Goal: Task Accomplishment & Management: Use online tool/utility

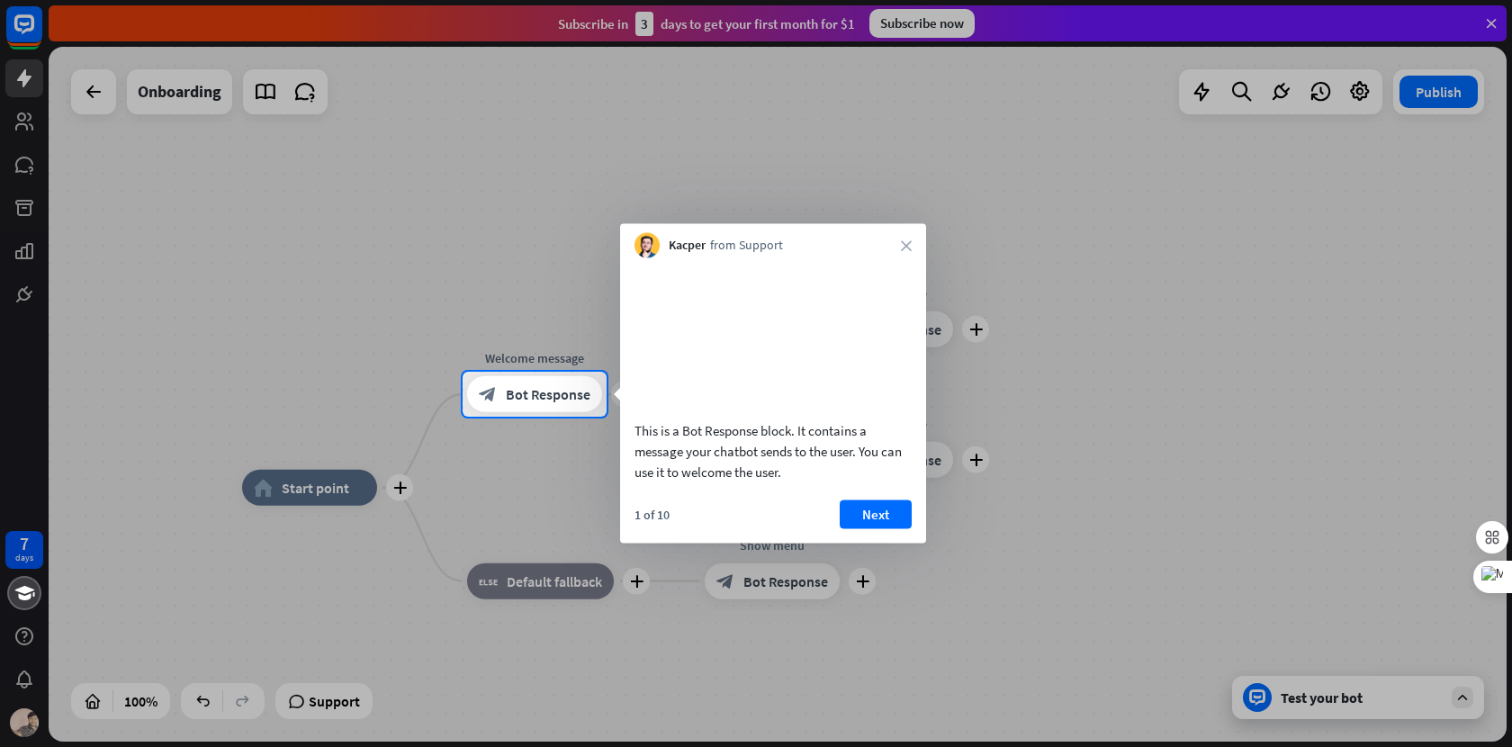
click at [1489, 26] on div at bounding box center [756, 186] width 1512 height 372
click at [1492, 26] on div at bounding box center [756, 186] width 1512 height 372
click at [900, 243] on div "Kacper from Support close" at bounding box center [773, 241] width 306 height 34
click at [906, 243] on icon "close" at bounding box center [906, 245] width 11 height 11
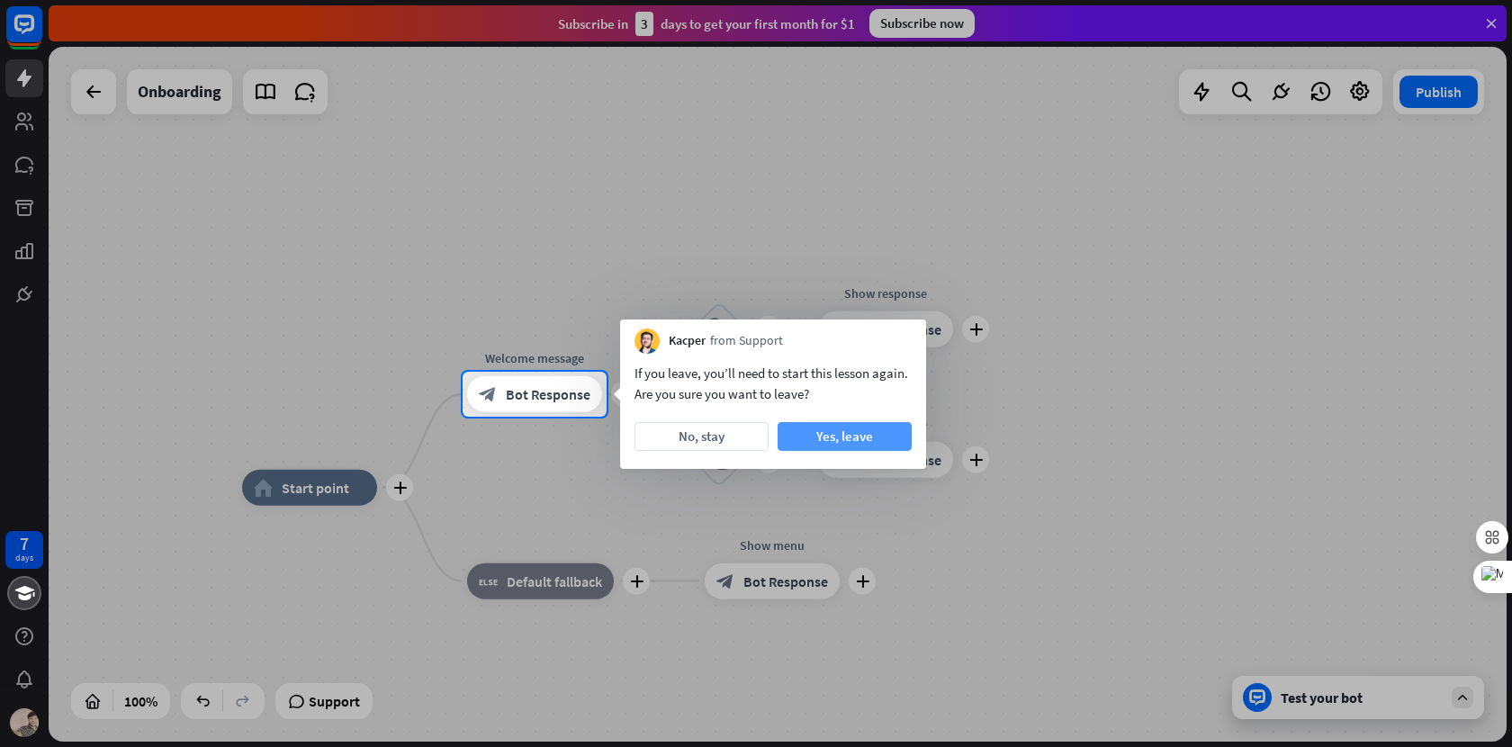
click at [831, 445] on button "Yes, leave" at bounding box center [845, 436] width 134 height 29
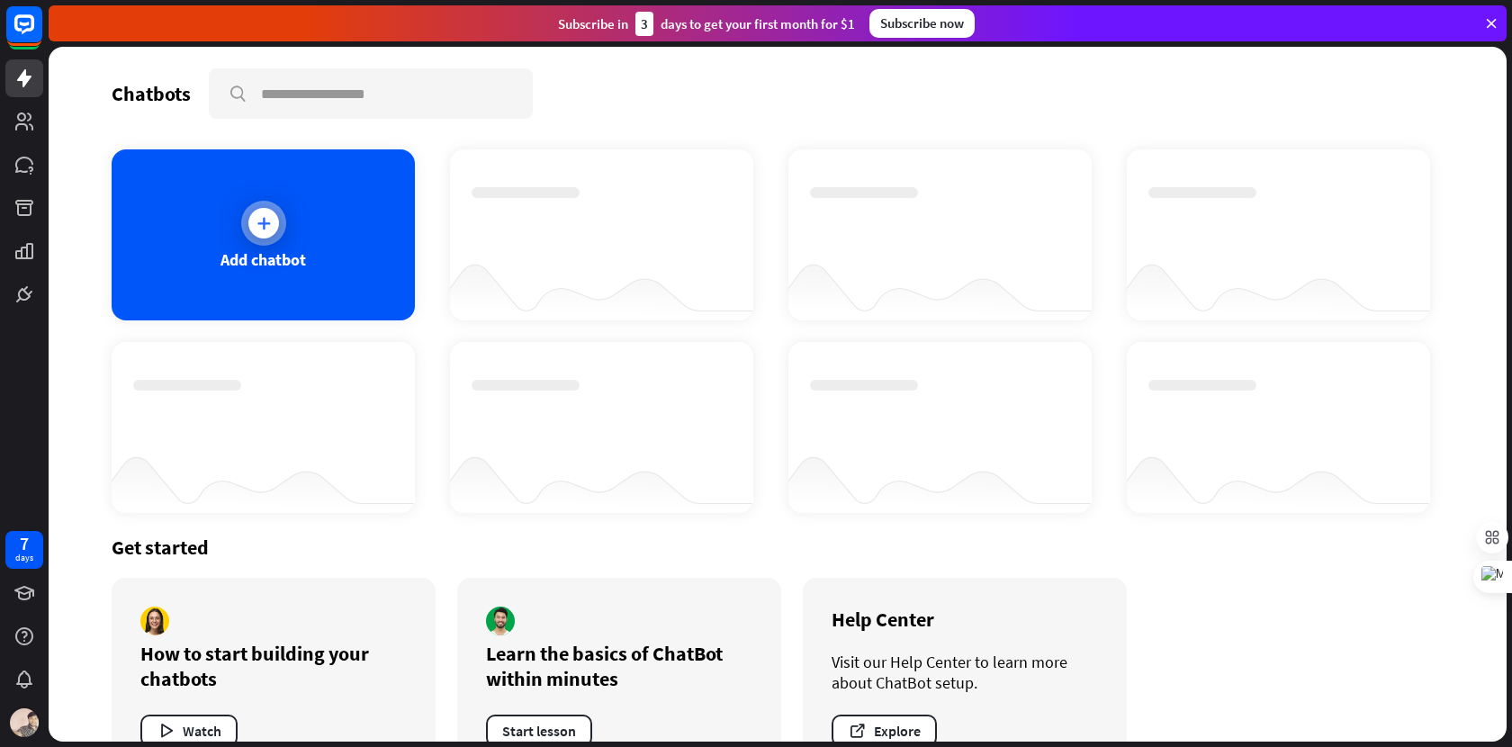
click at [283, 243] on div "Add chatbot" at bounding box center [263, 234] width 303 height 171
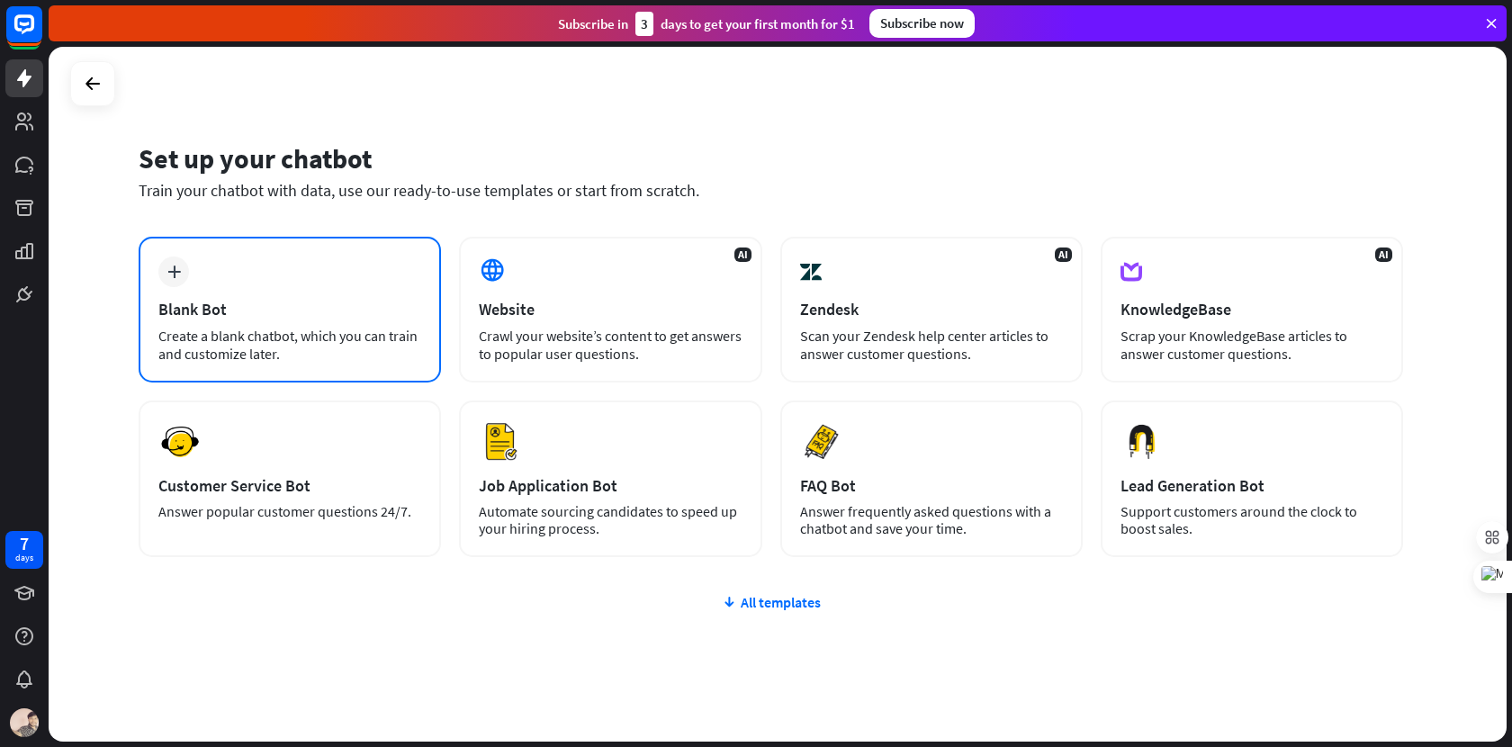
click at [304, 348] on div "Create a blank chatbot, which you can train and customize later." at bounding box center [289, 345] width 263 height 36
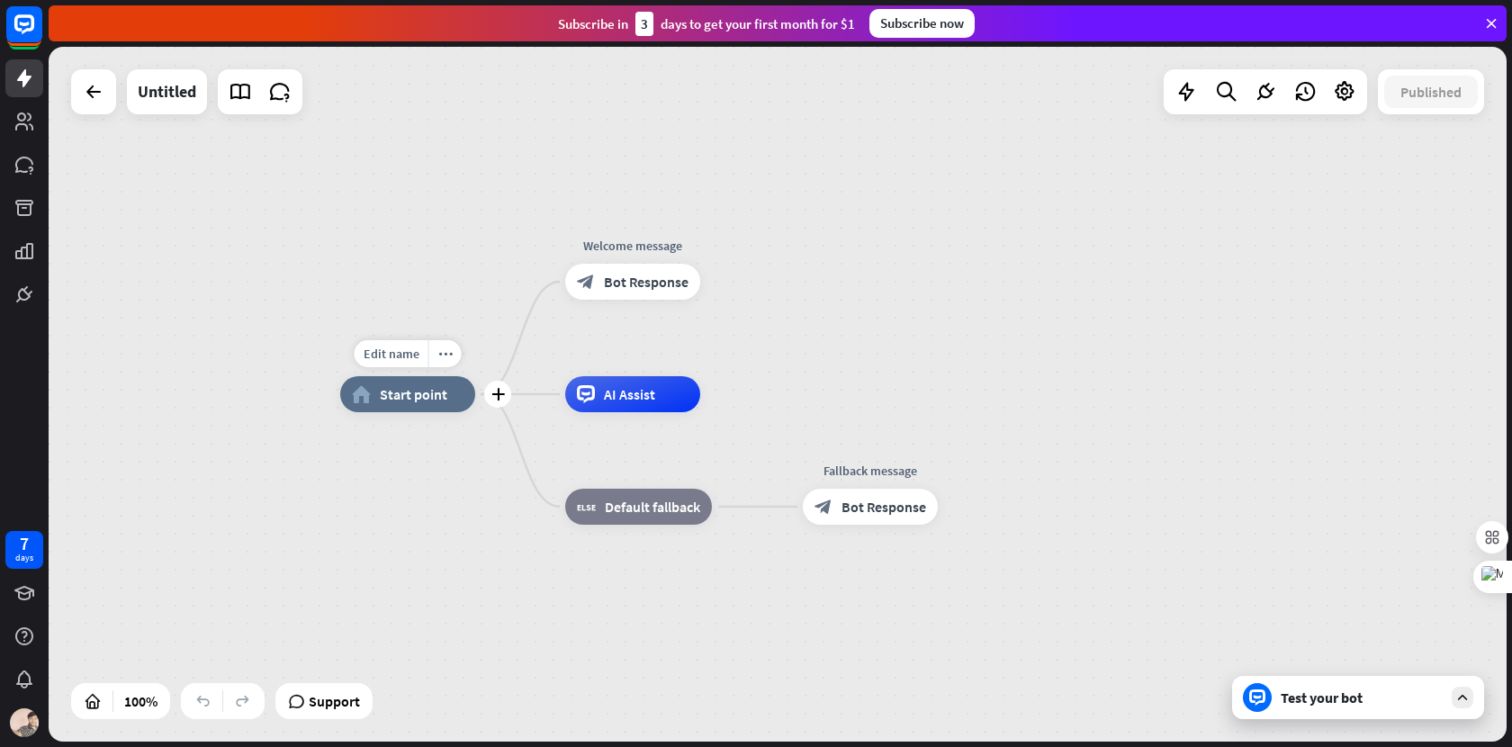
click at [432, 402] on span "Start point" at bounding box center [413, 394] width 67 height 18
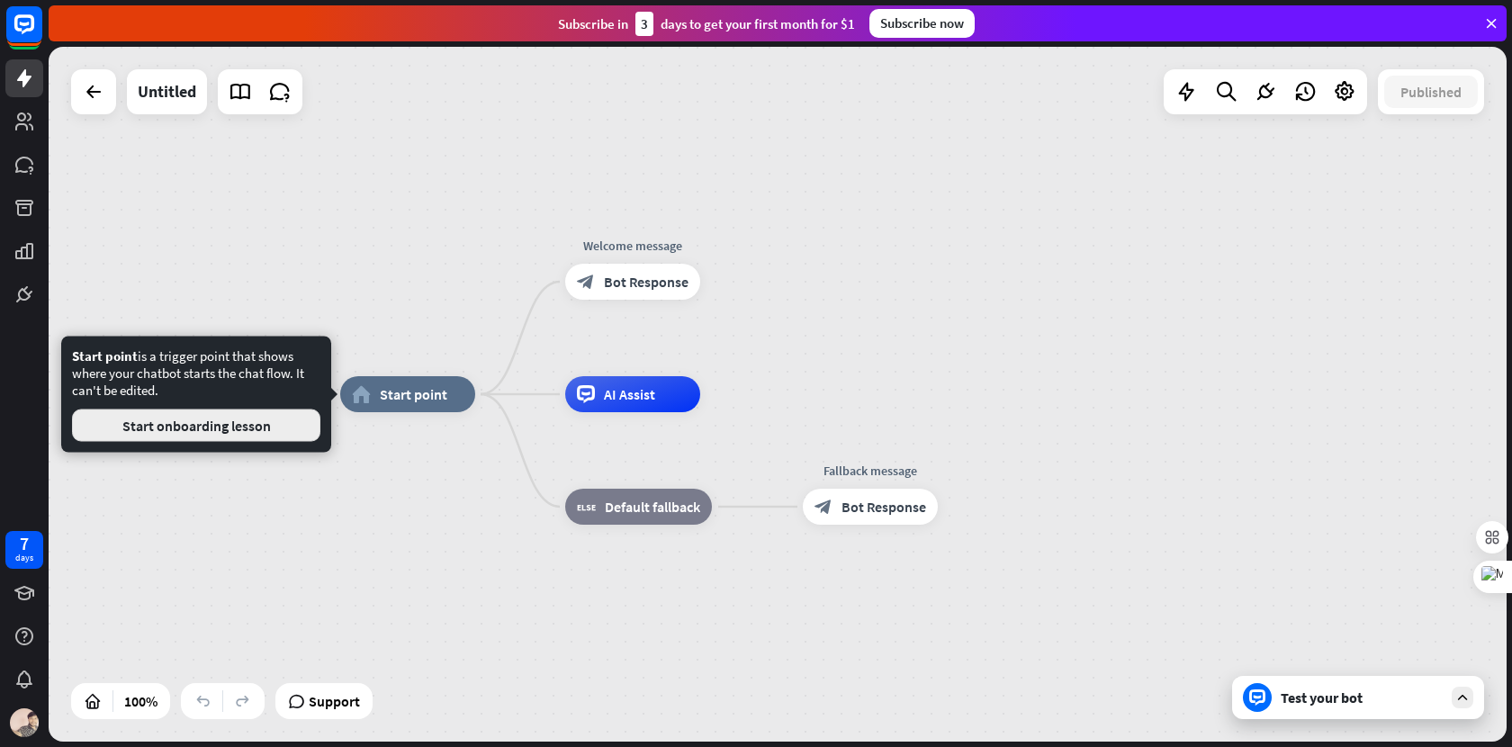
click at [224, 429] on button "Start onboarding lesson" at bounding box center [196, 425] width 248 height 32
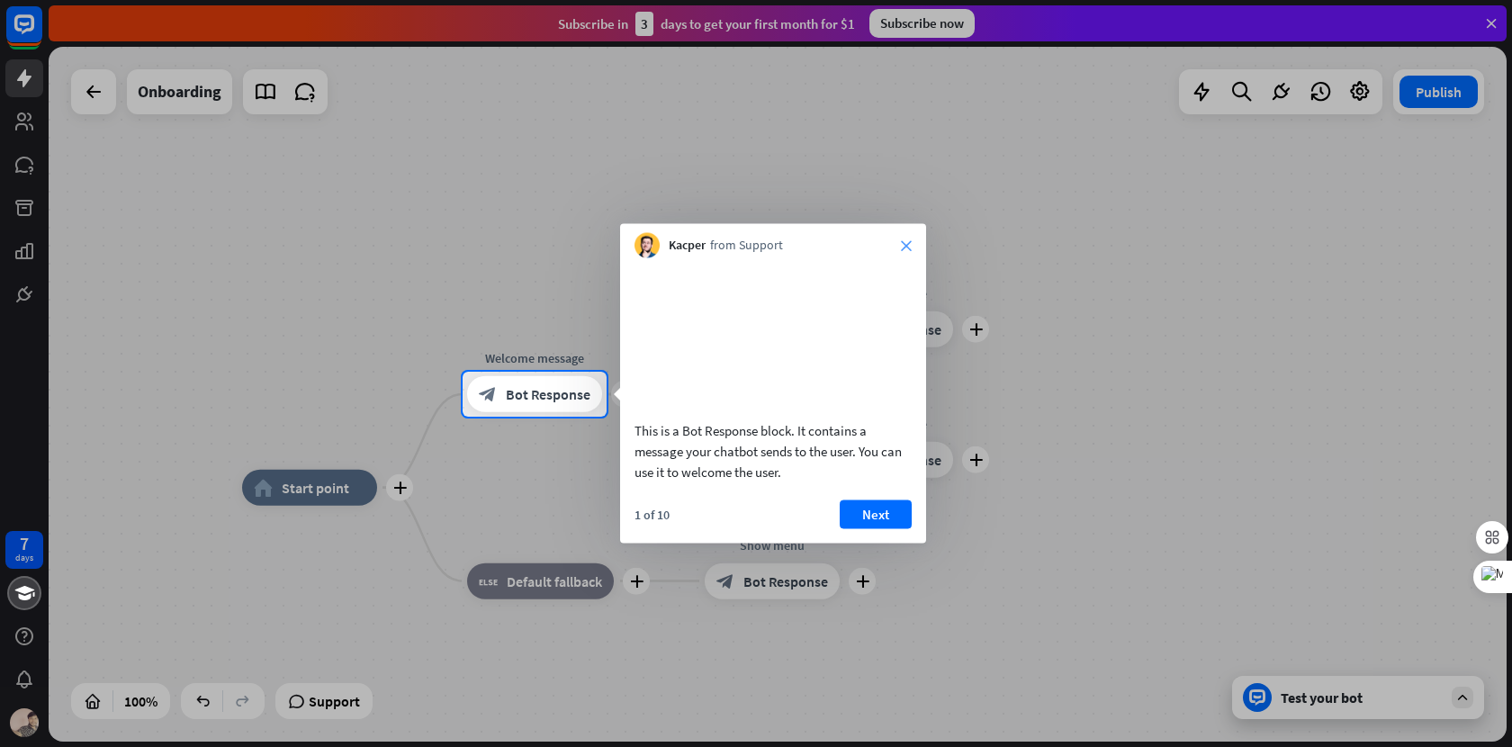
click at [905, 242] on icon "close" at bounding box center [906, 245] width 11 height 11
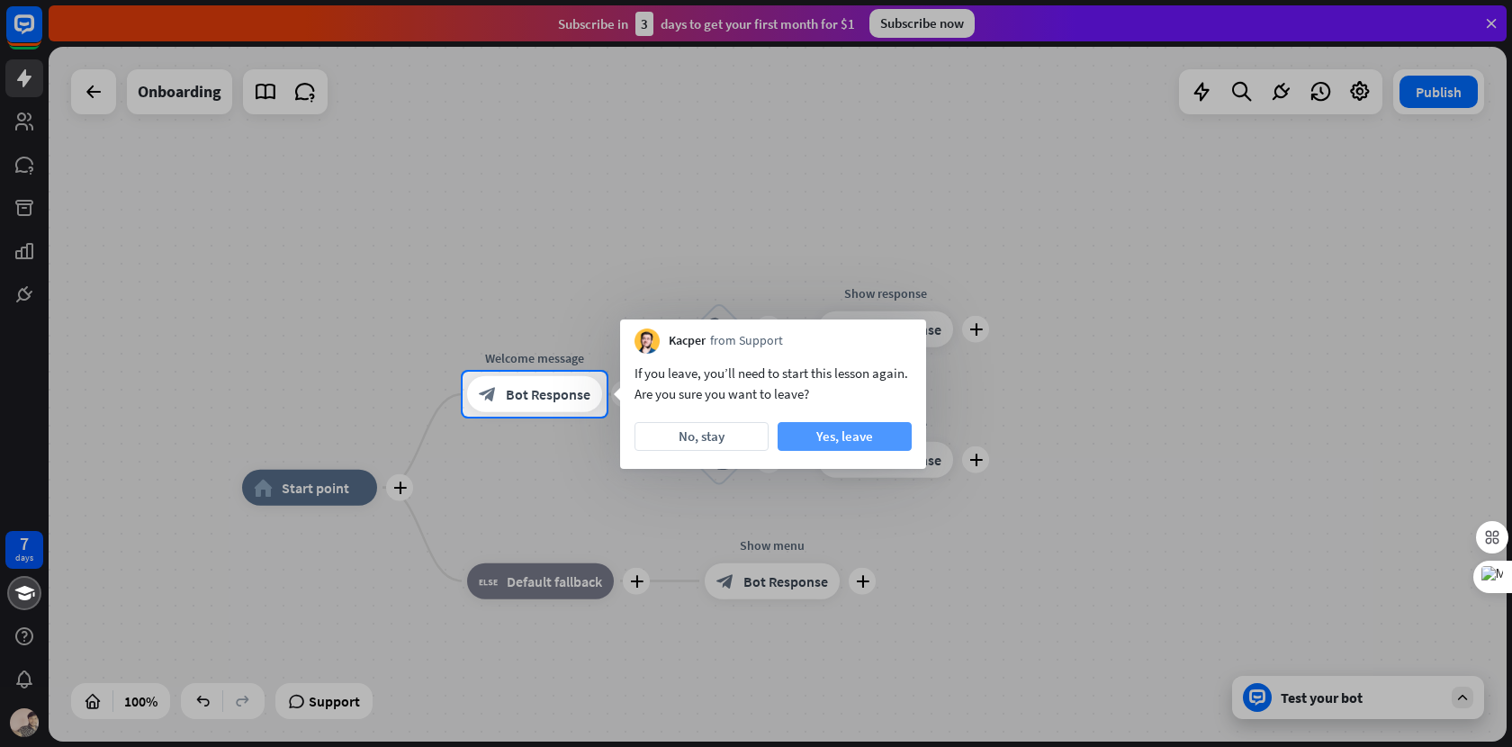
click at [848, 439] on button "Yes, leave" at bounding box center [845, 436] width 134 height 29
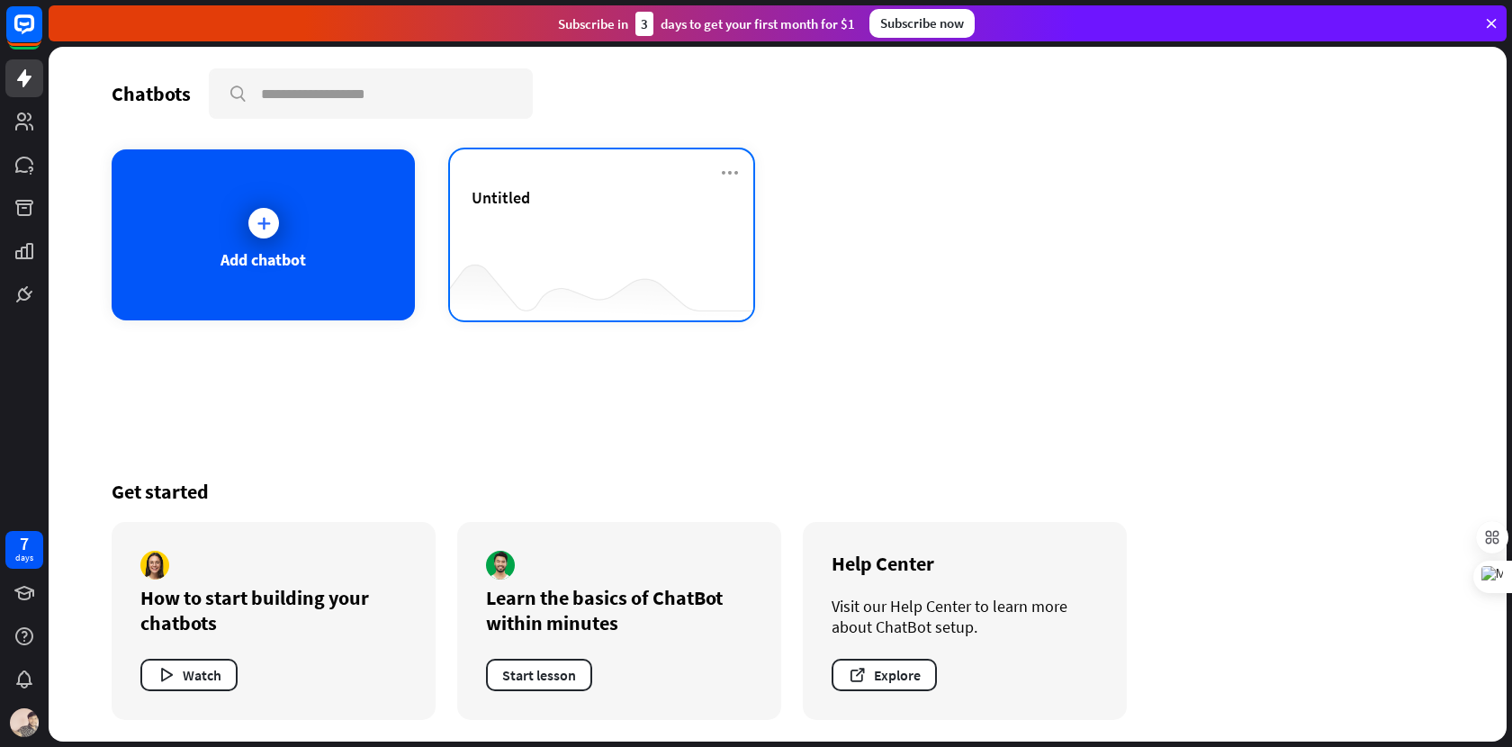
click at [508, 192] on span "Untitled" at bounding box center [501, 197] width 58 height 21
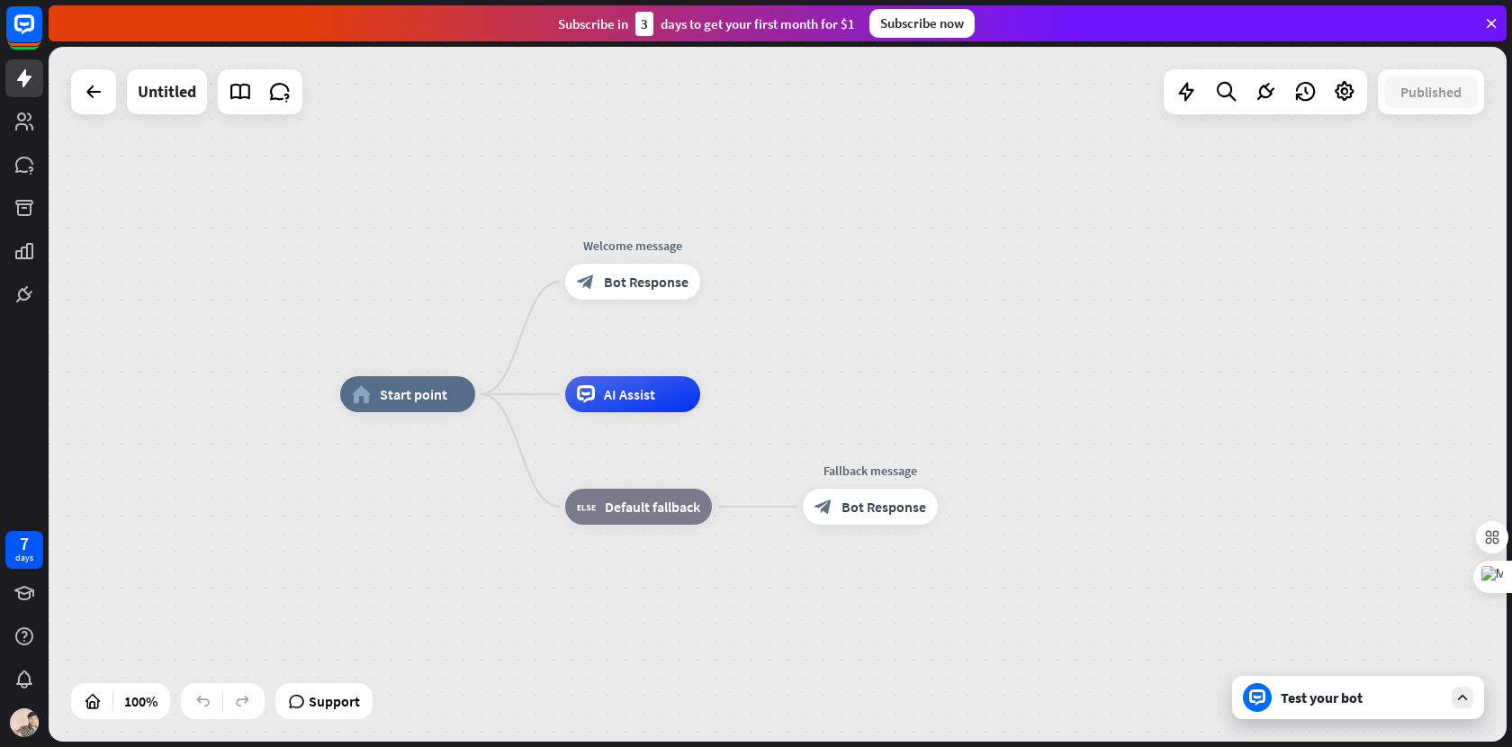
click at [1300, 698] on div "Test your bot" at bounding box center [1362, 697] width 162 height 18
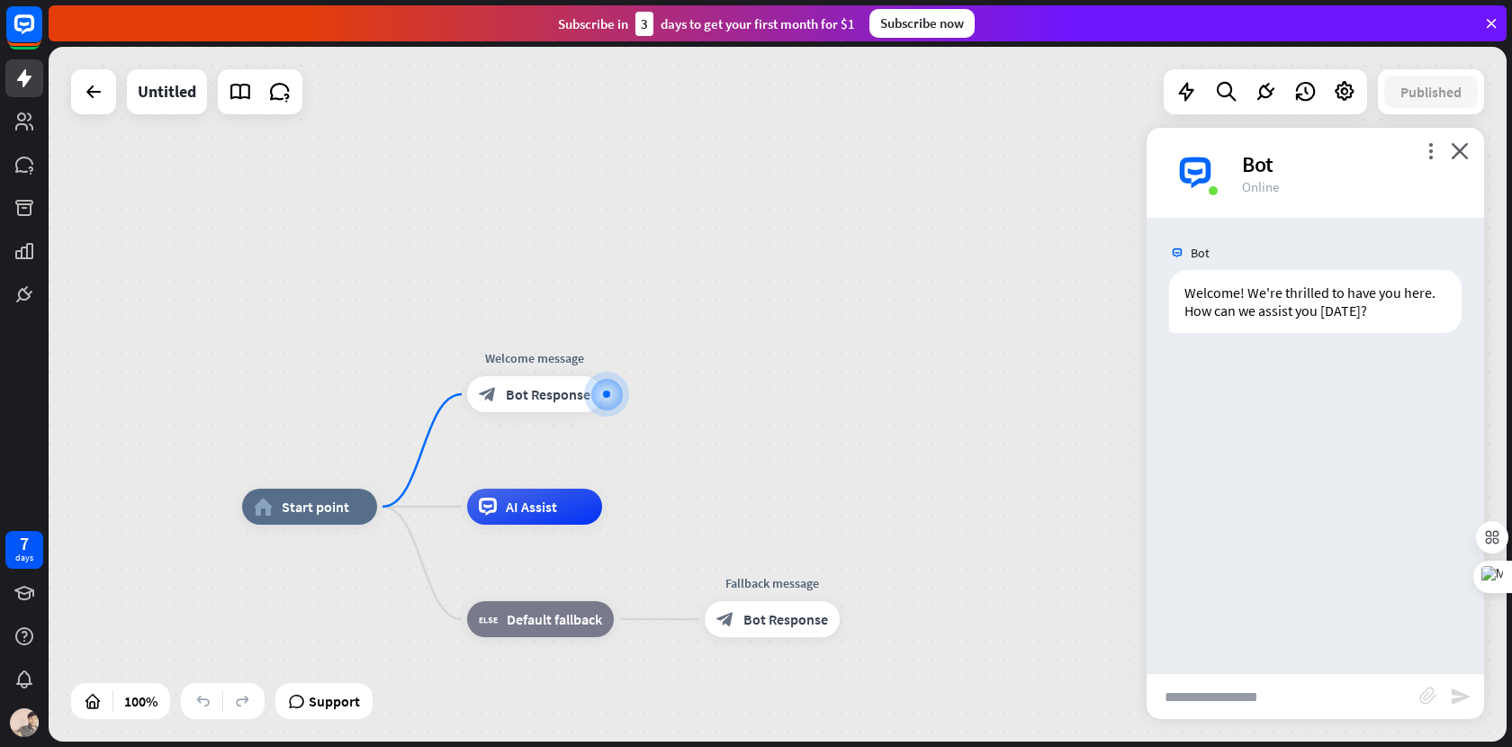
click at [1453, 140] on div "more_vert close Bot Online" at bounding box center [1315, 173] width 337 height 90
click at [1457, 150] on icon "close" at bounding box center [1460, 150] width 18 height 17
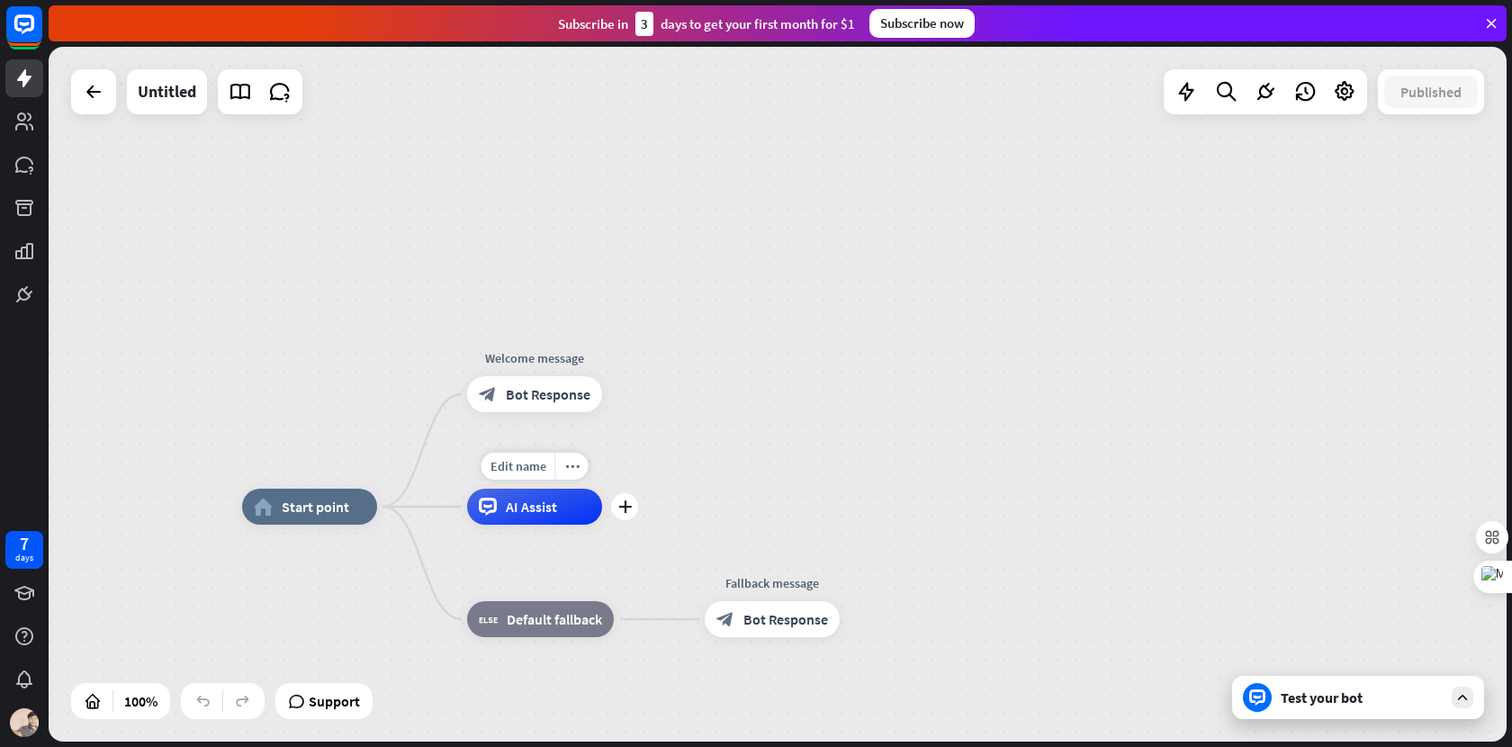
click at [526, 508] on span "AI Assist" at bounding box center [531, 507] width 51 height 18
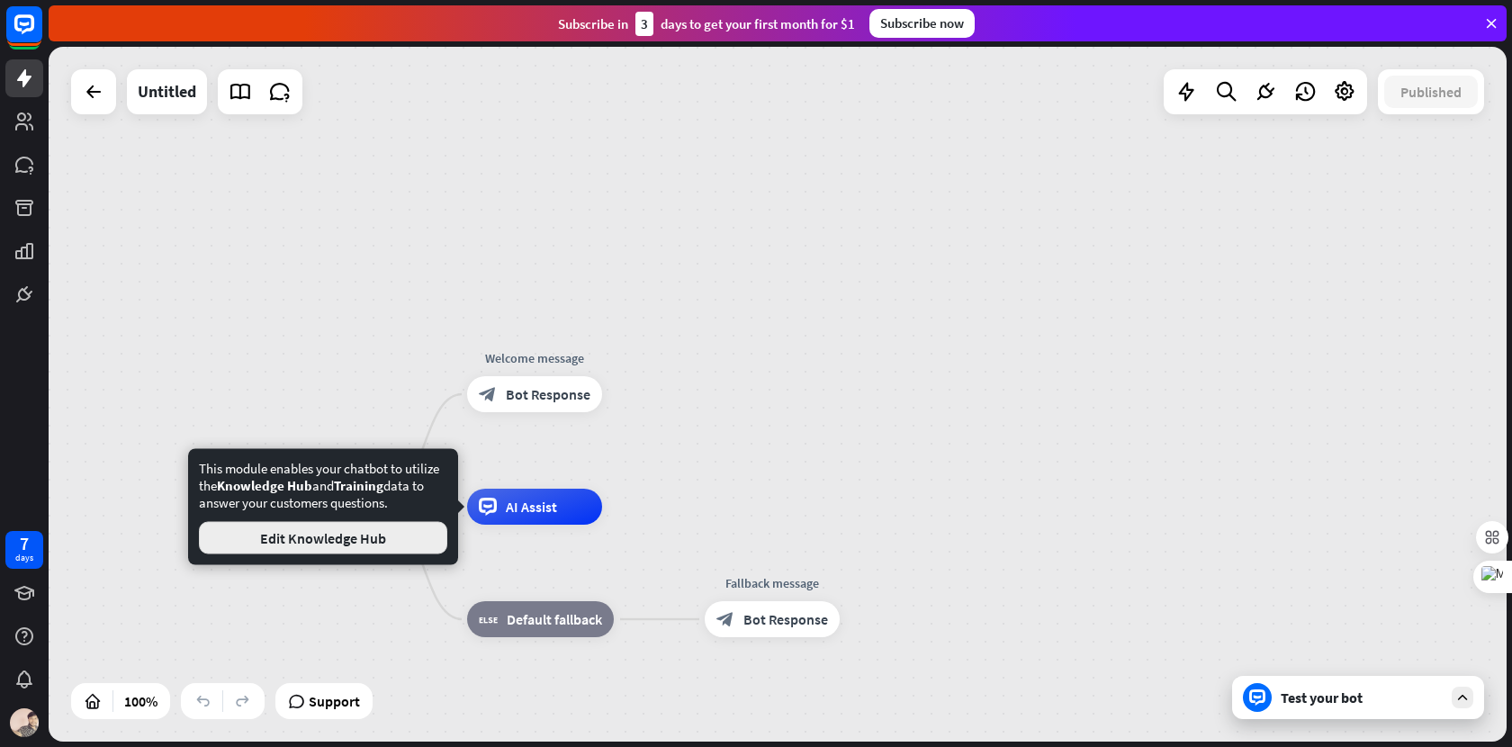
click at [332, 548] on button "Edit Knowledge Hub" at bounding box center [323, 538] width 248 height 32
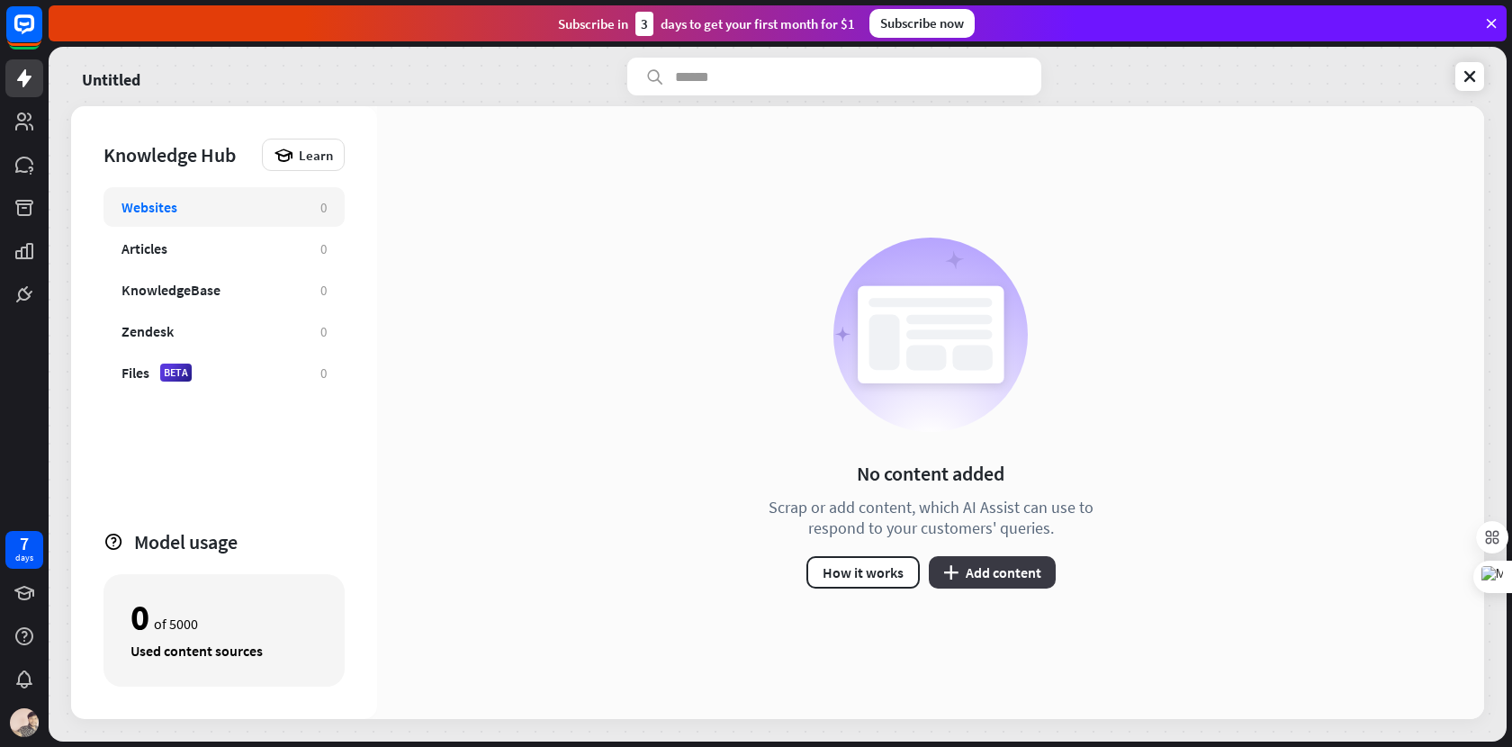
click at [970, 584] on button "plus Add content" at bounding box center [992, 572] width 127 height 32
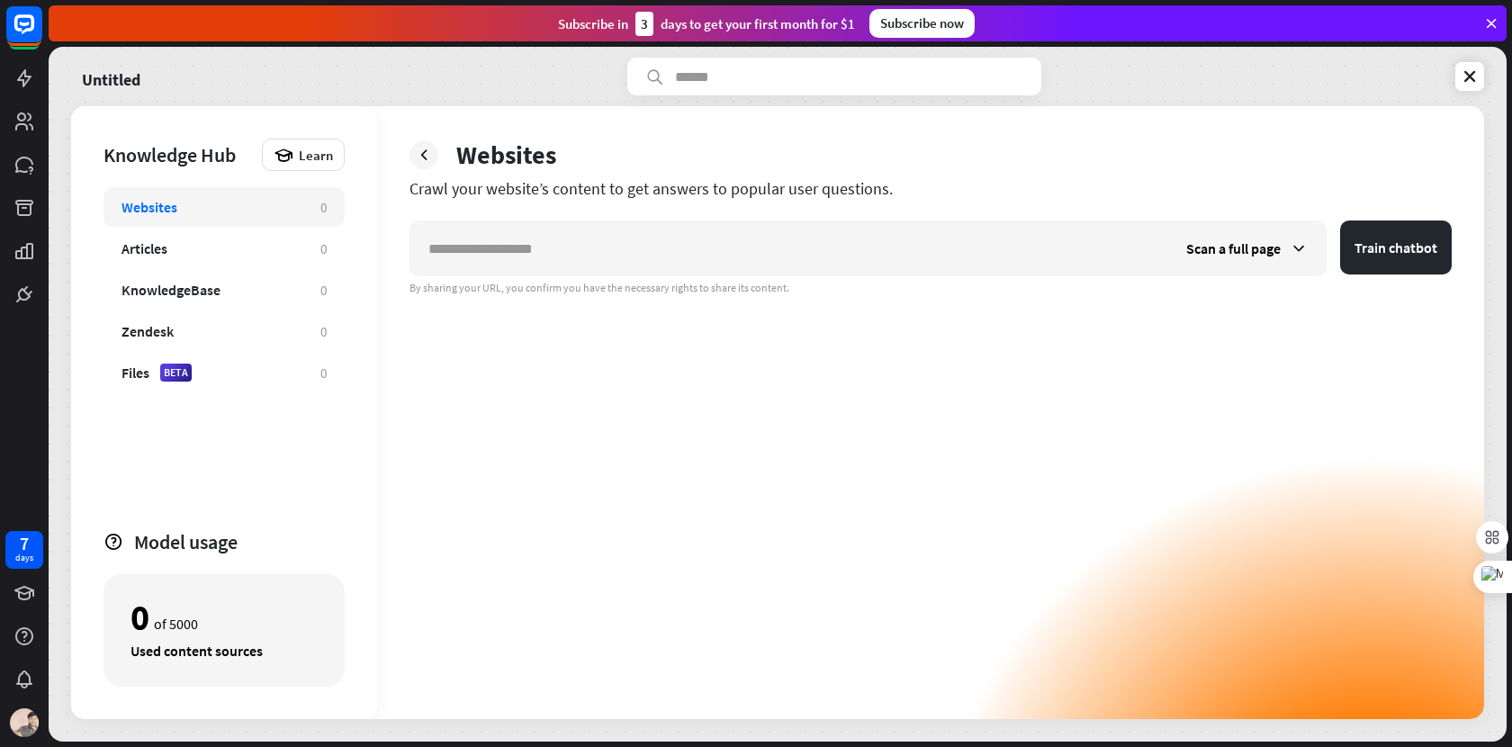
click at [1354, 277] on div "Scan a full page Train chatbot By sharing your URL, you confirm you have the ne…" at bounding box center [930, 257] width 1042 height 75
click at [1358, 258] on button "Train chatbot" at bounding box center [1396, 247] width 112 height 54
click at [23, 246] on icon at bounding box center [24, 251] width 22 height 22
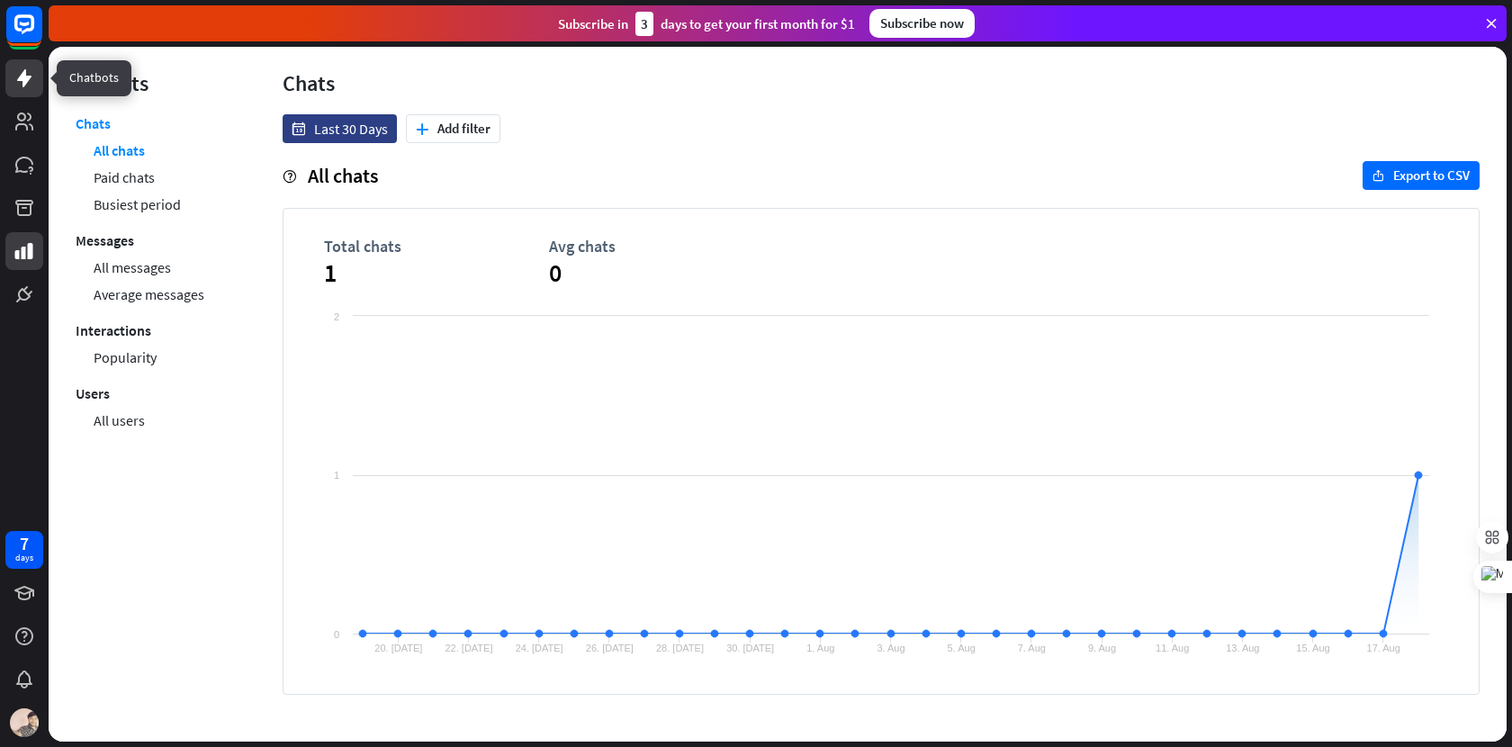
click at [22, 87] on icon at bounding box center [24, 78] width 22 height 22
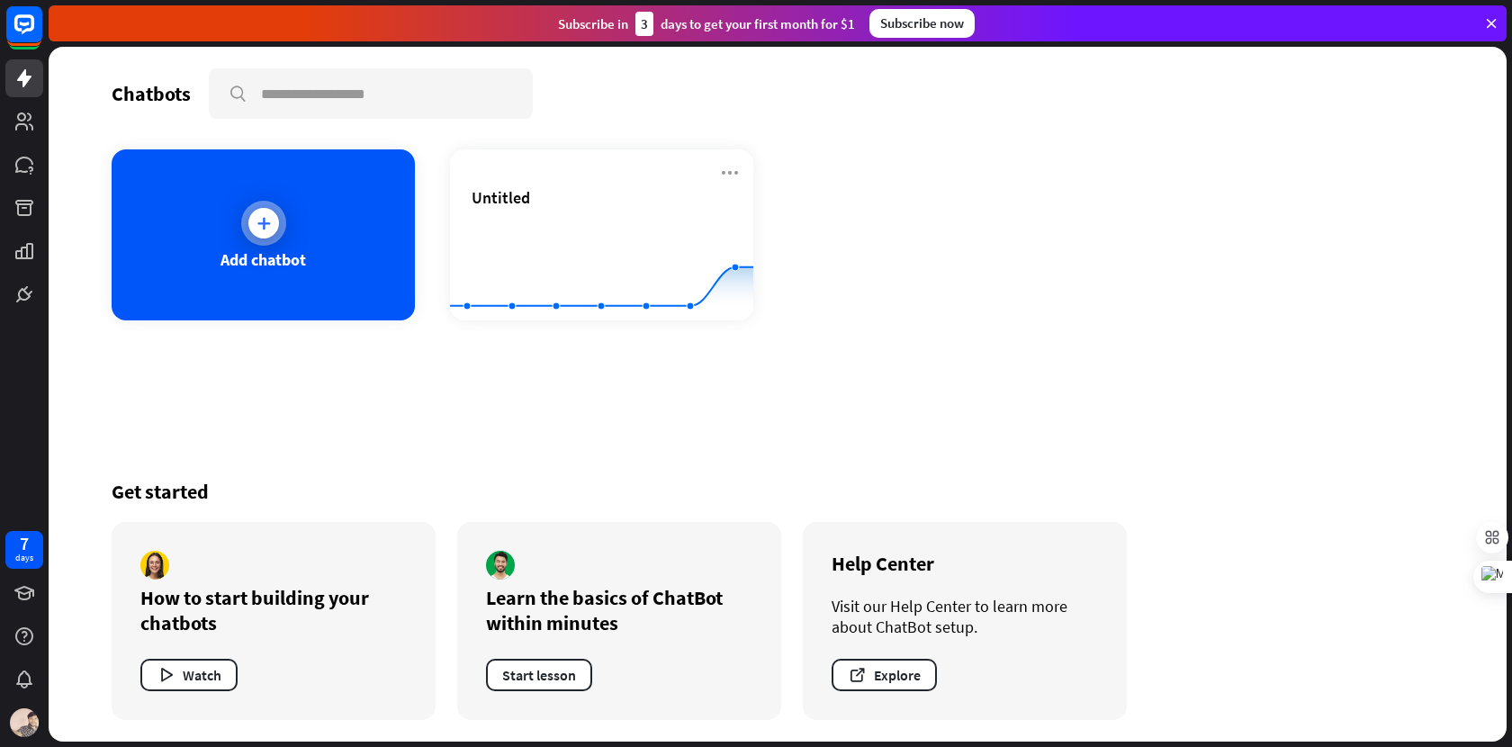
click at [253, 230] on div at bounding box center [263, 223] width 31 height 31
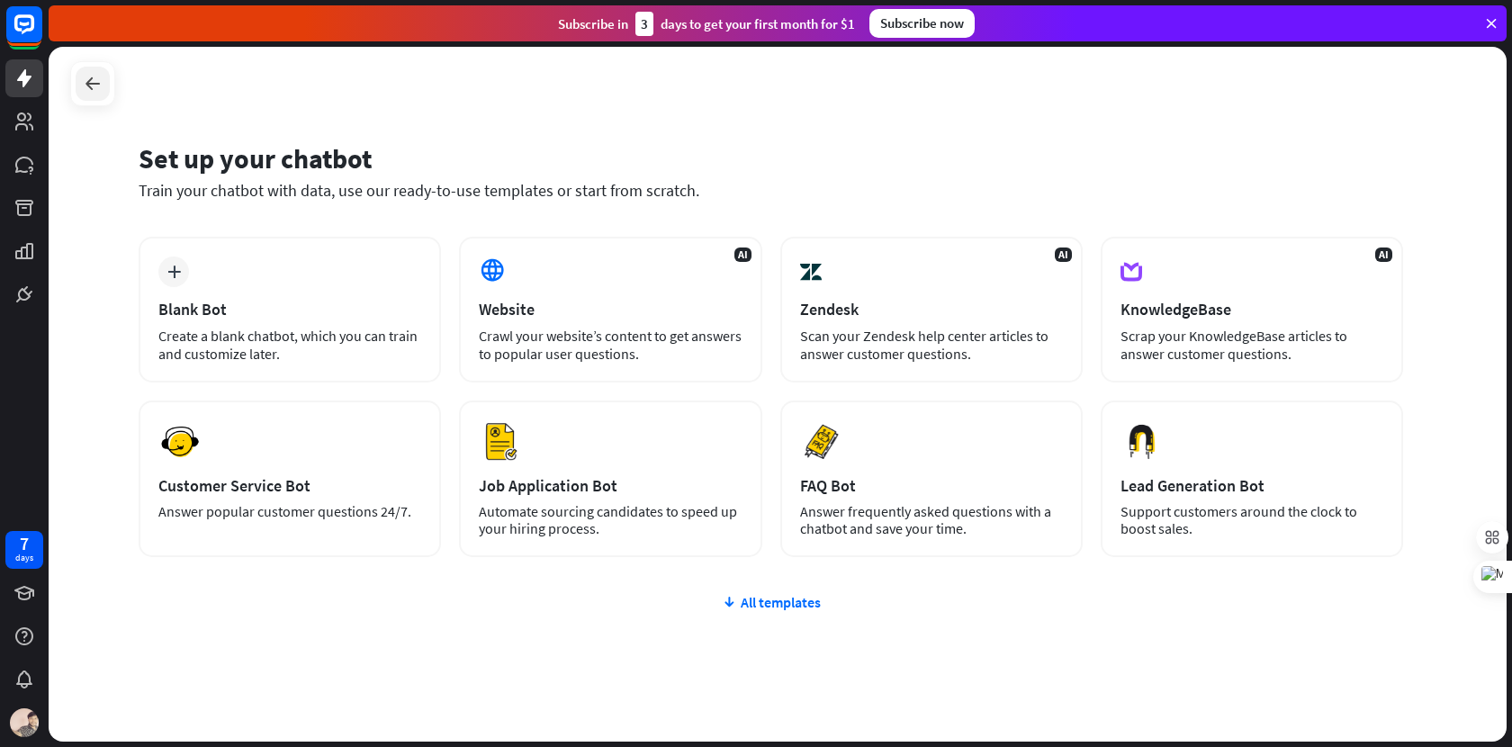
click at [92, 88] on icon at bounding box center [93, 84] width 22 height 22
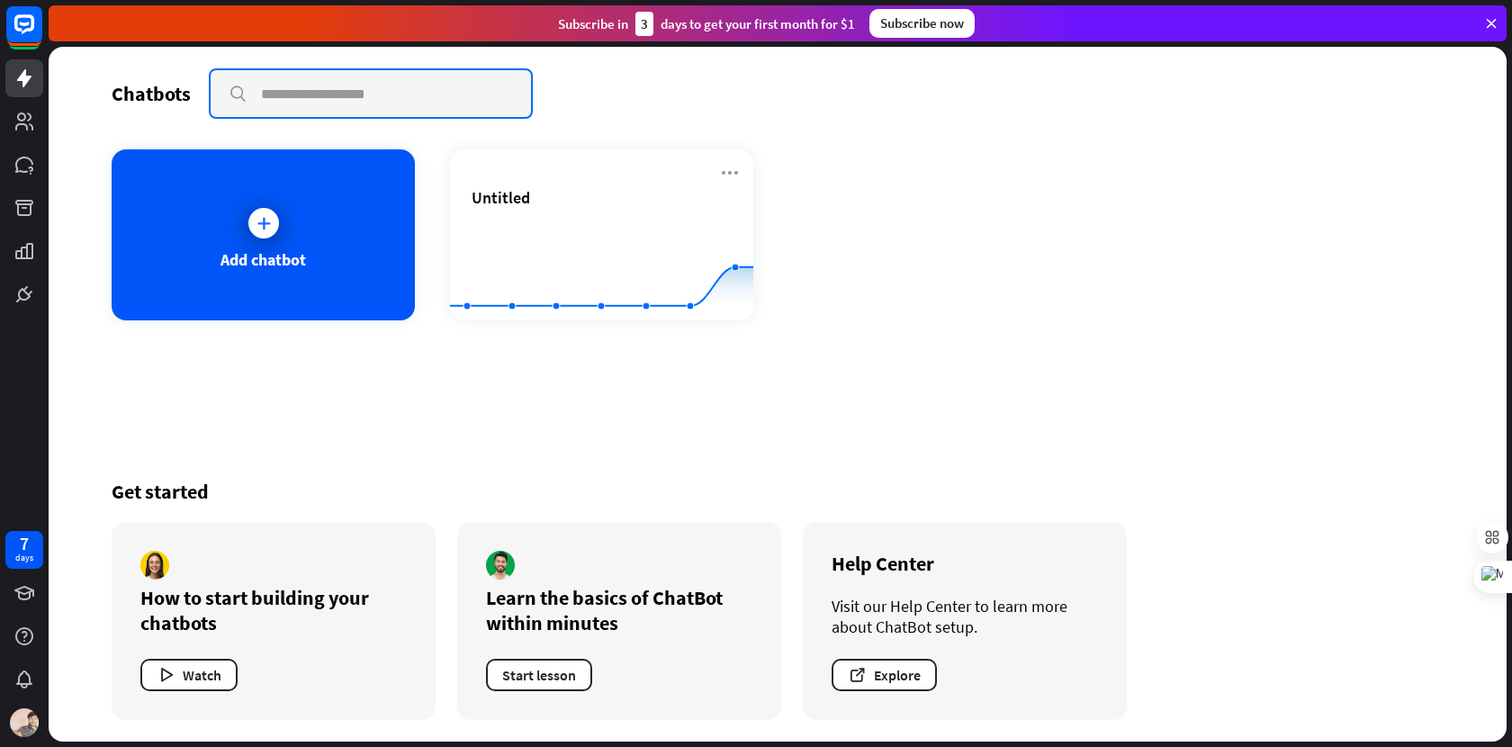
click at [293, 97] on input "text" at bounding box center [371, 93] width 320 height 47
paste input "******"
type input "******"
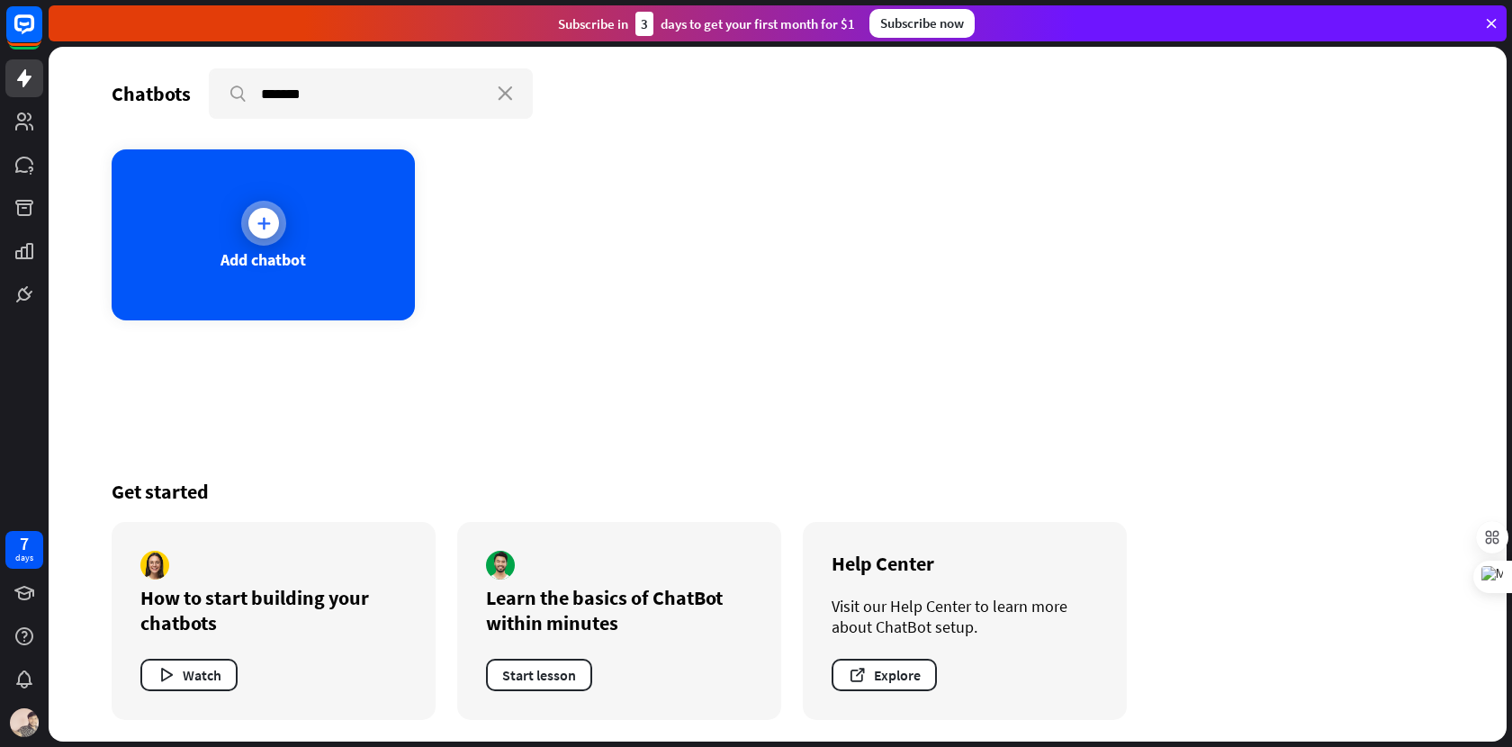
click at [267, 224] on icon at bounding box center [264, 223] width 18 height 18
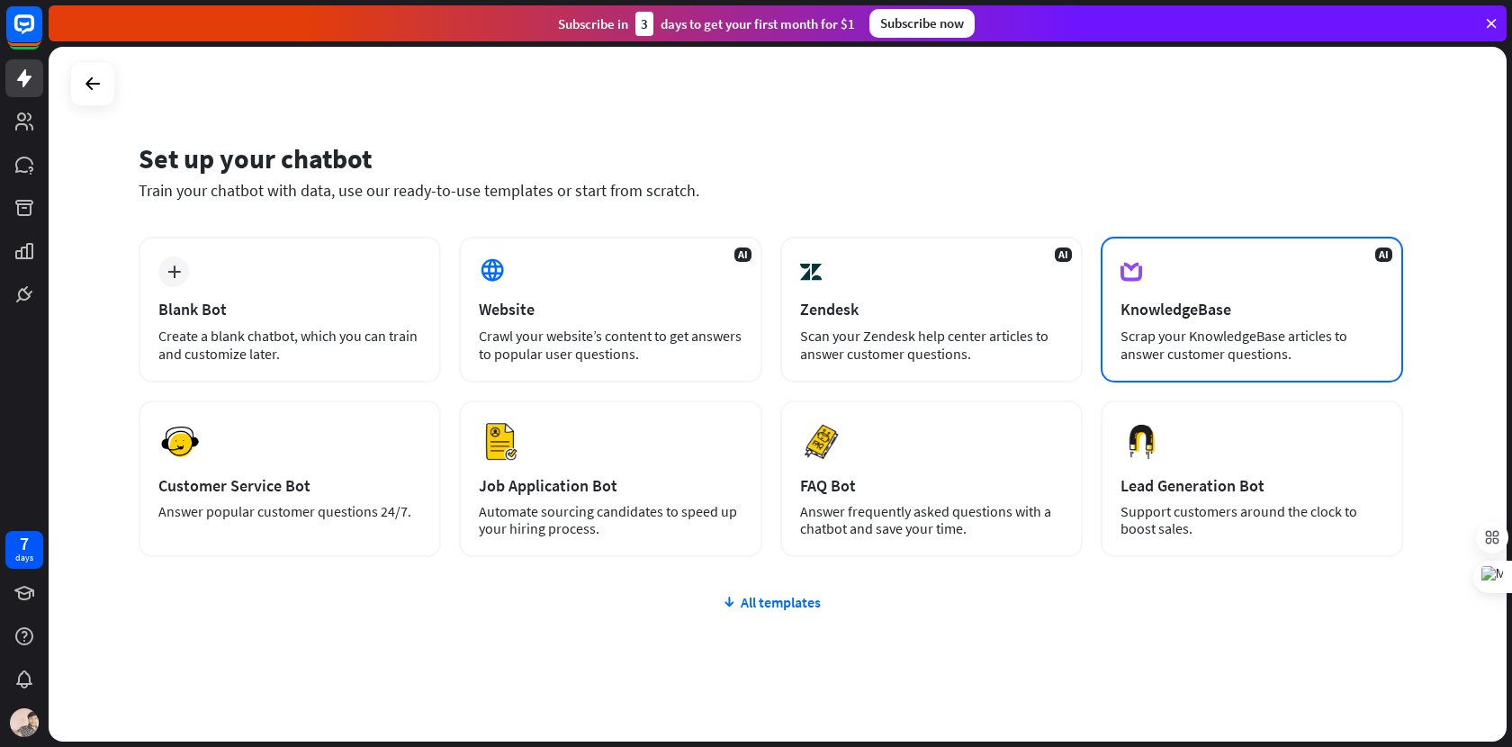
click at [1165, 320] on div "AI KnowledgeBase Scrap your KnowledgeBase articles to answer customer questions." at bounding box center [1252, 310] width 302 height 146
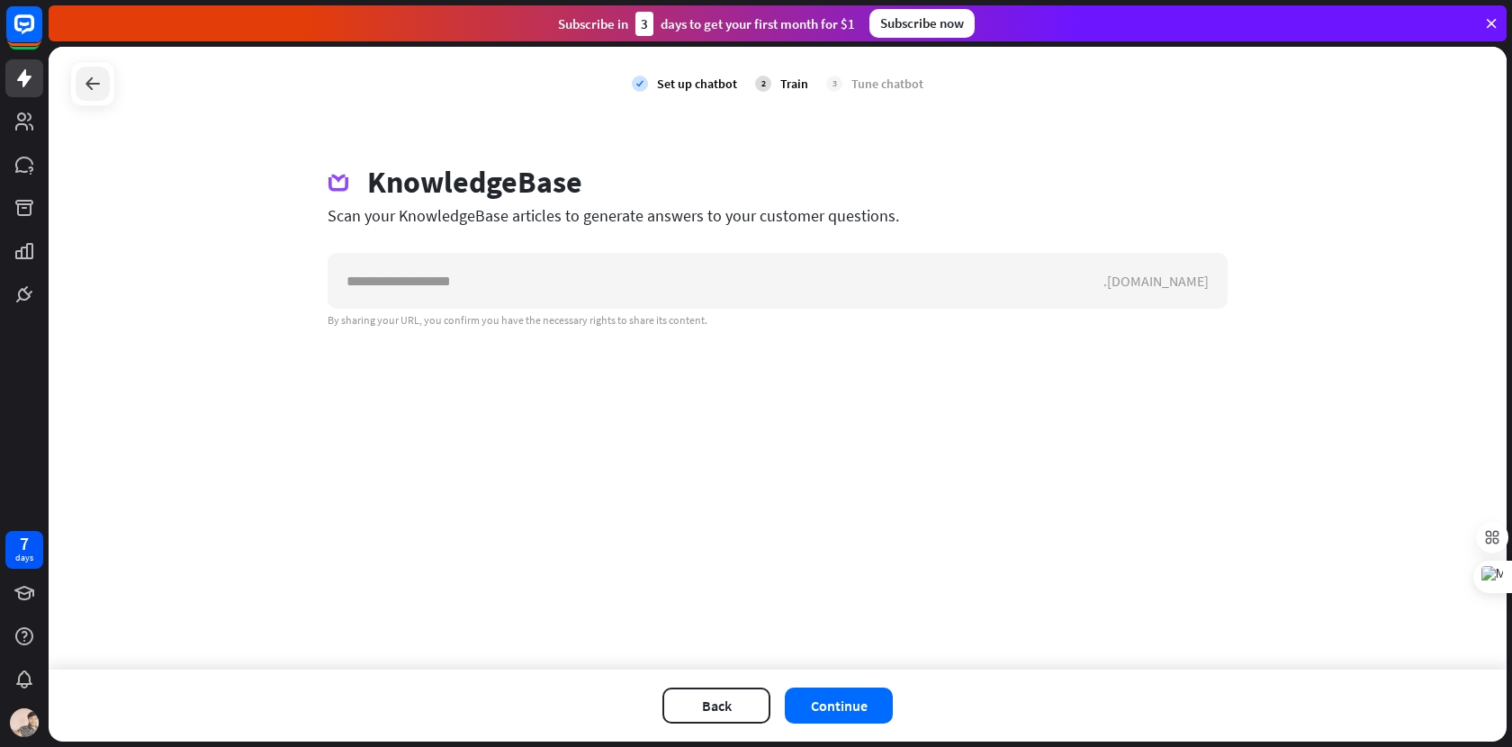
click at [98, 83] on icon at bounding box center [93, 84] width 22 height 22
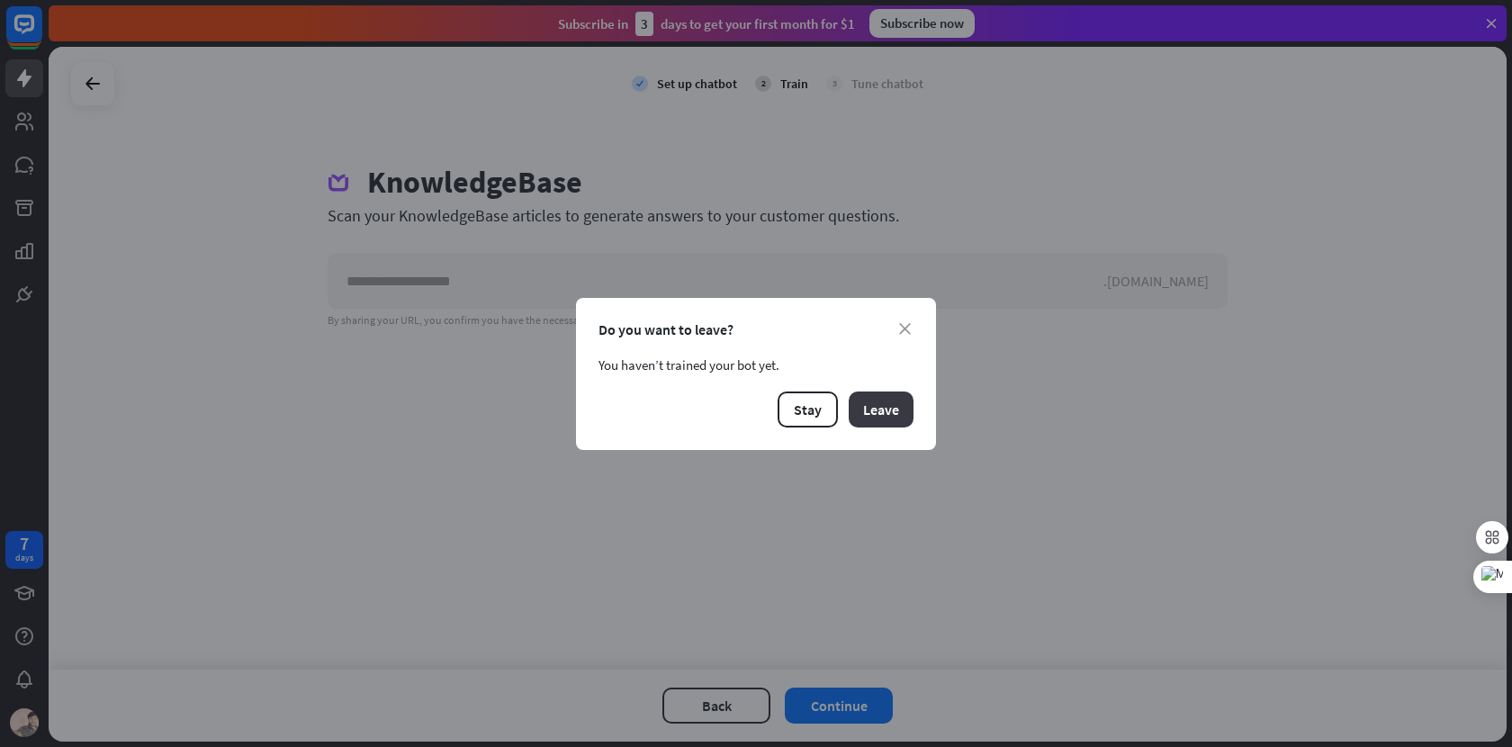
click at [859, 409] on button "Leave" at bounding box center [881, 409] width 65 height 36
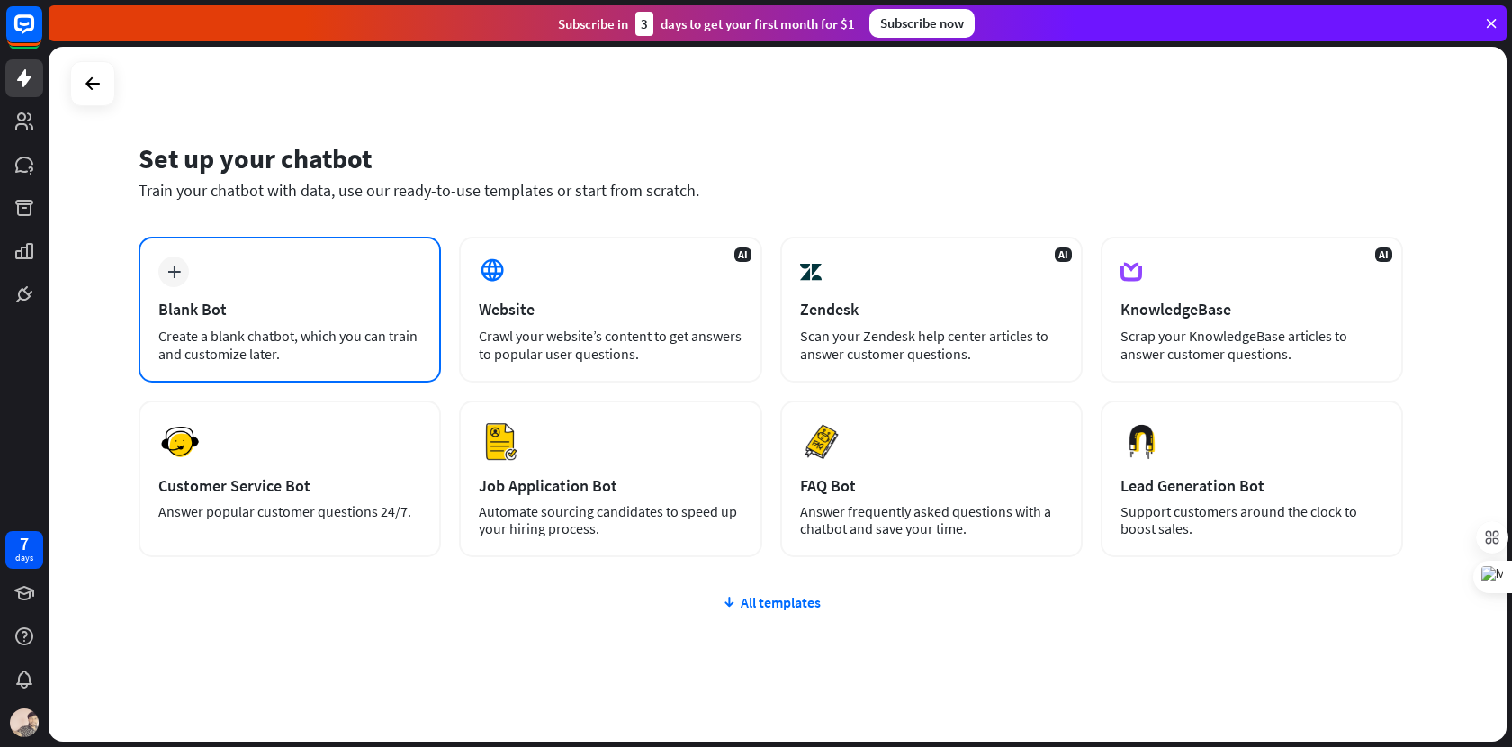
click at [312, 297] on div "plus Blank Bot Create a blank chatbot, which you can train and customize later." at bounding box center [290, 310] width 302 height 146
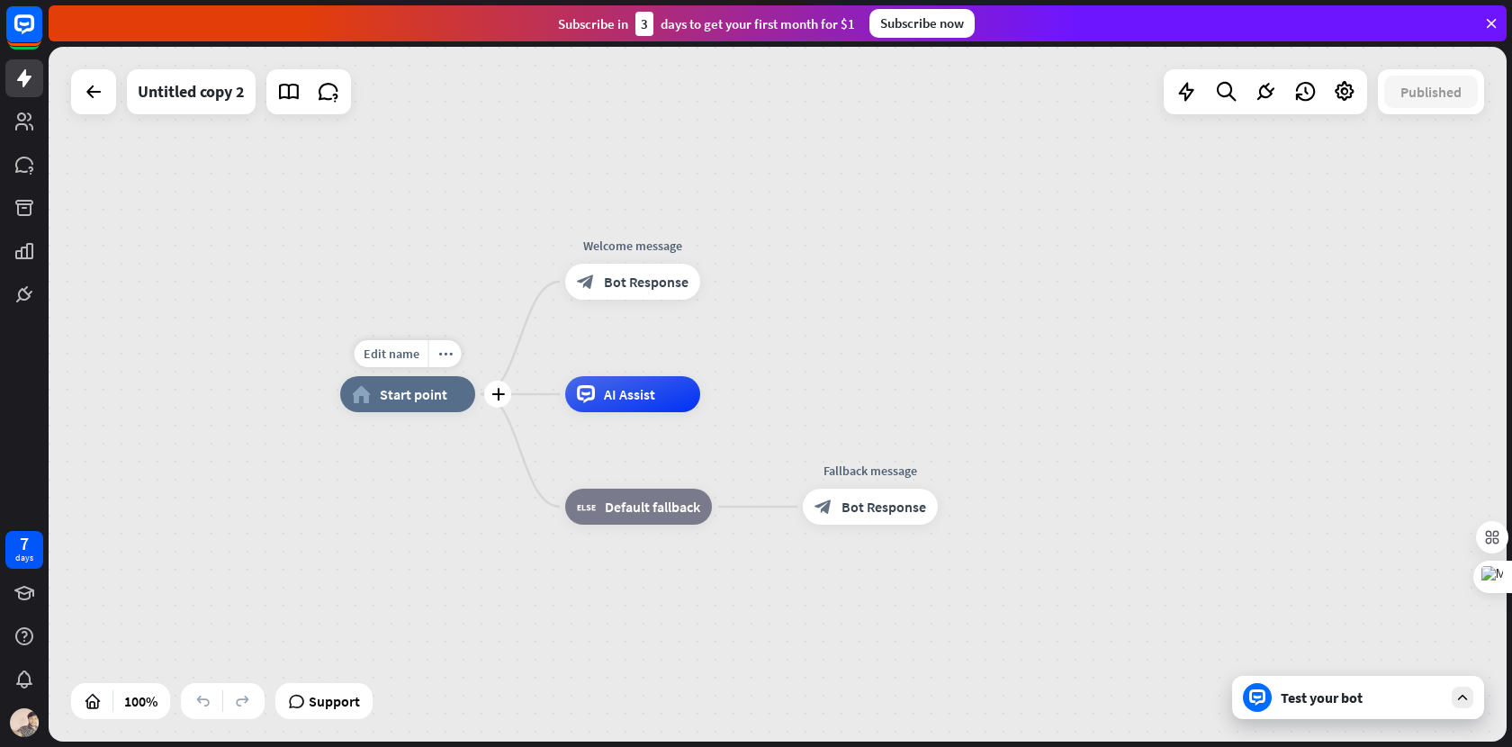
click at [409, 404] on div "home_2 Start point" at bounding box center [407, 394] width 135 height 36
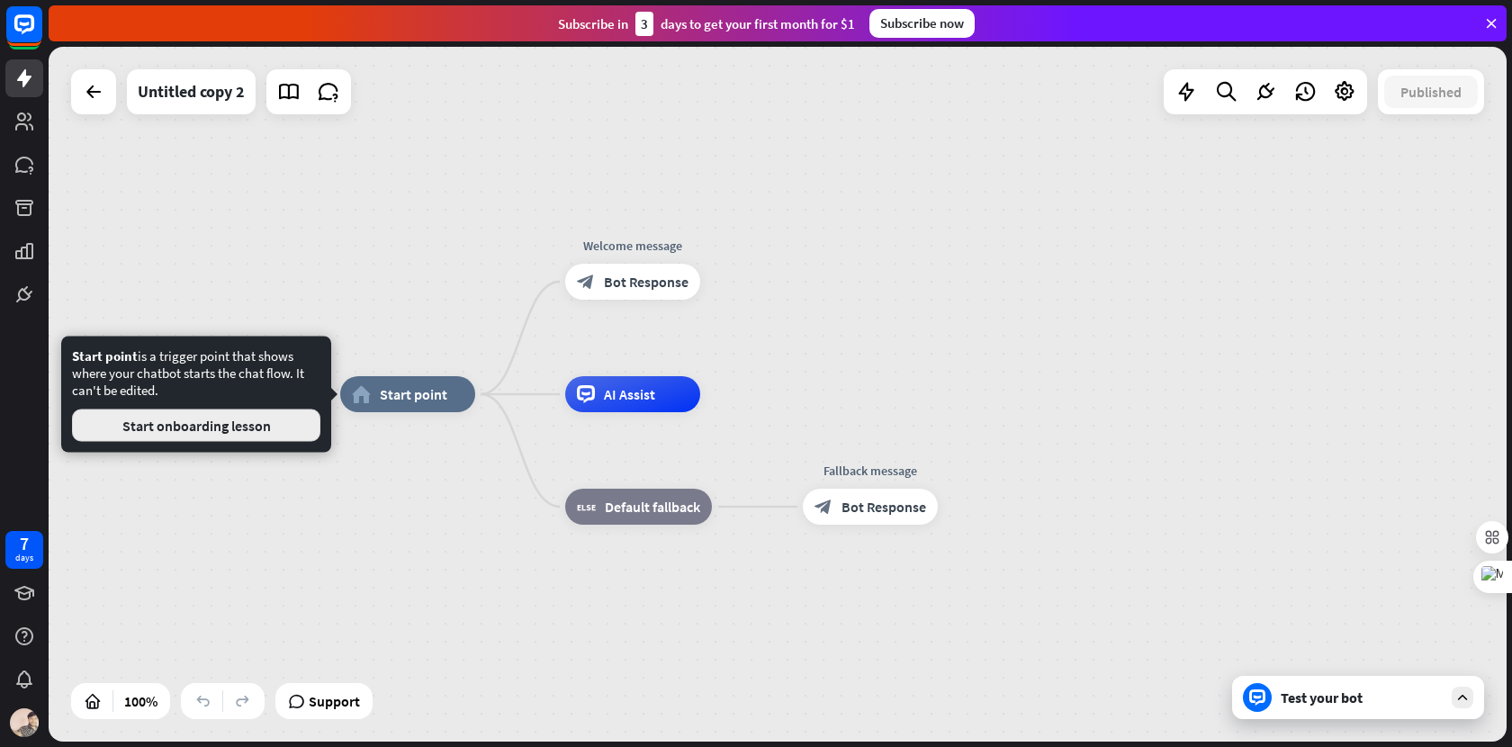
click at [215, 428] on button "Start onboarding lesson" at bounding box center [196, 425] width 248 height 32
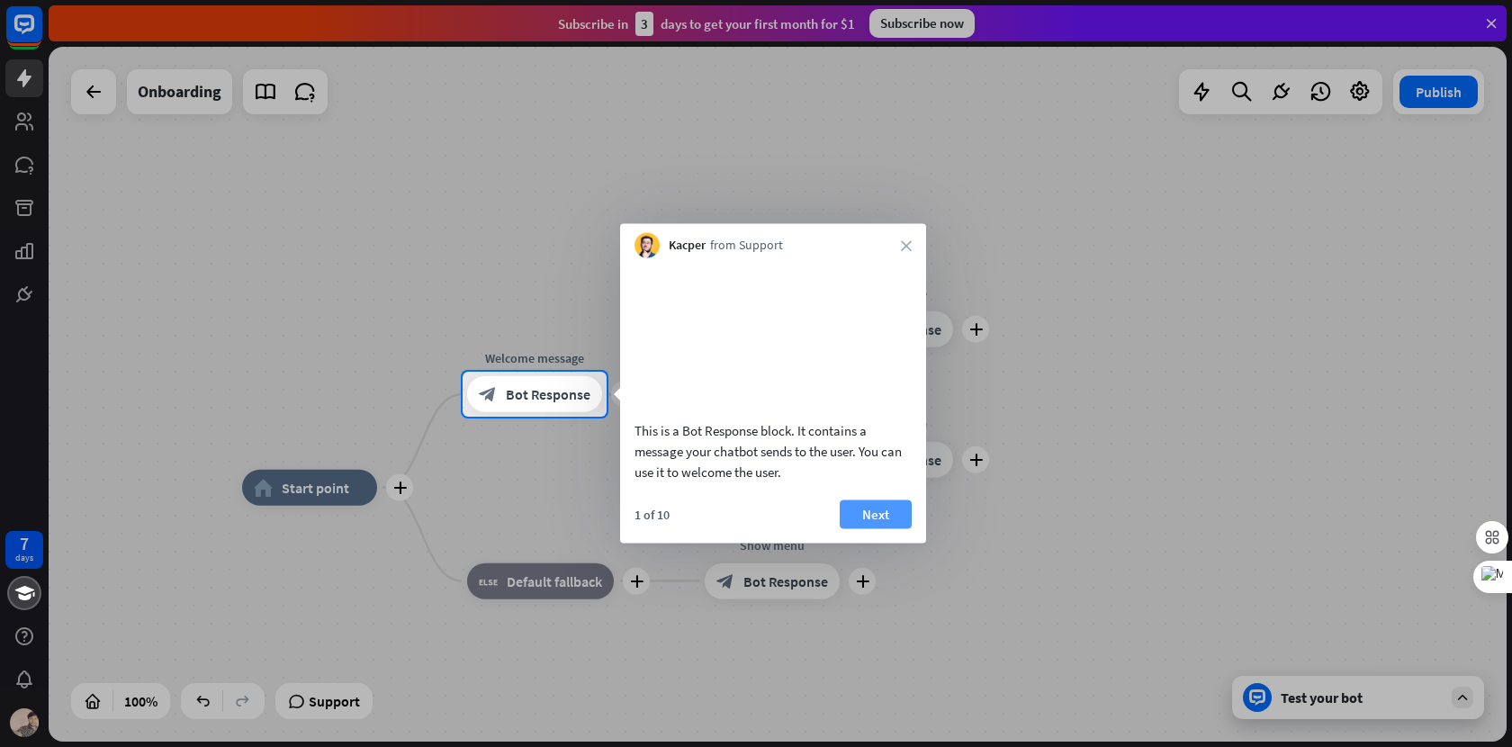
click at [886, 528] on button "Next" at bounding box center [876, 513] width 72 height 29
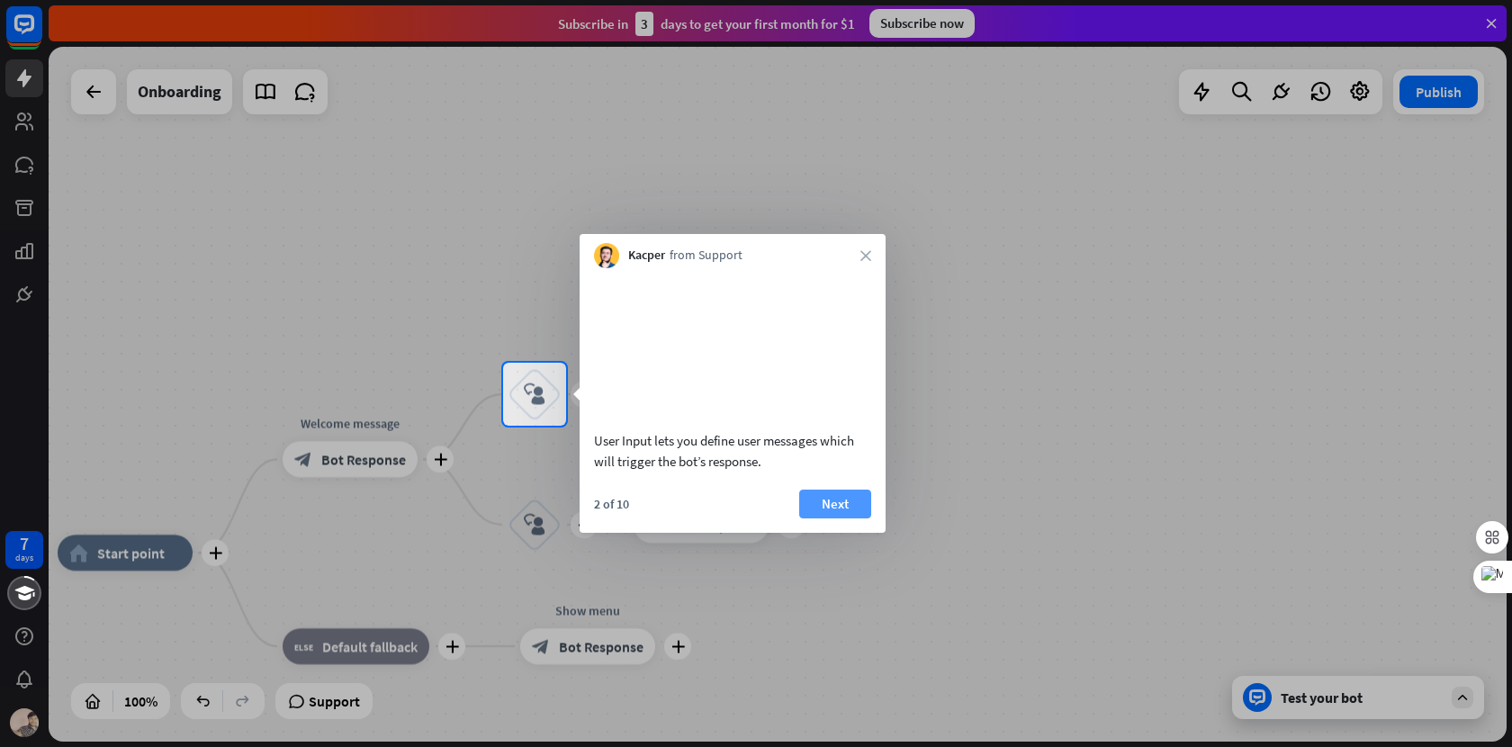
click at [848, 518] on button "Next" at bounding box center [835, 504] width 72 height 29
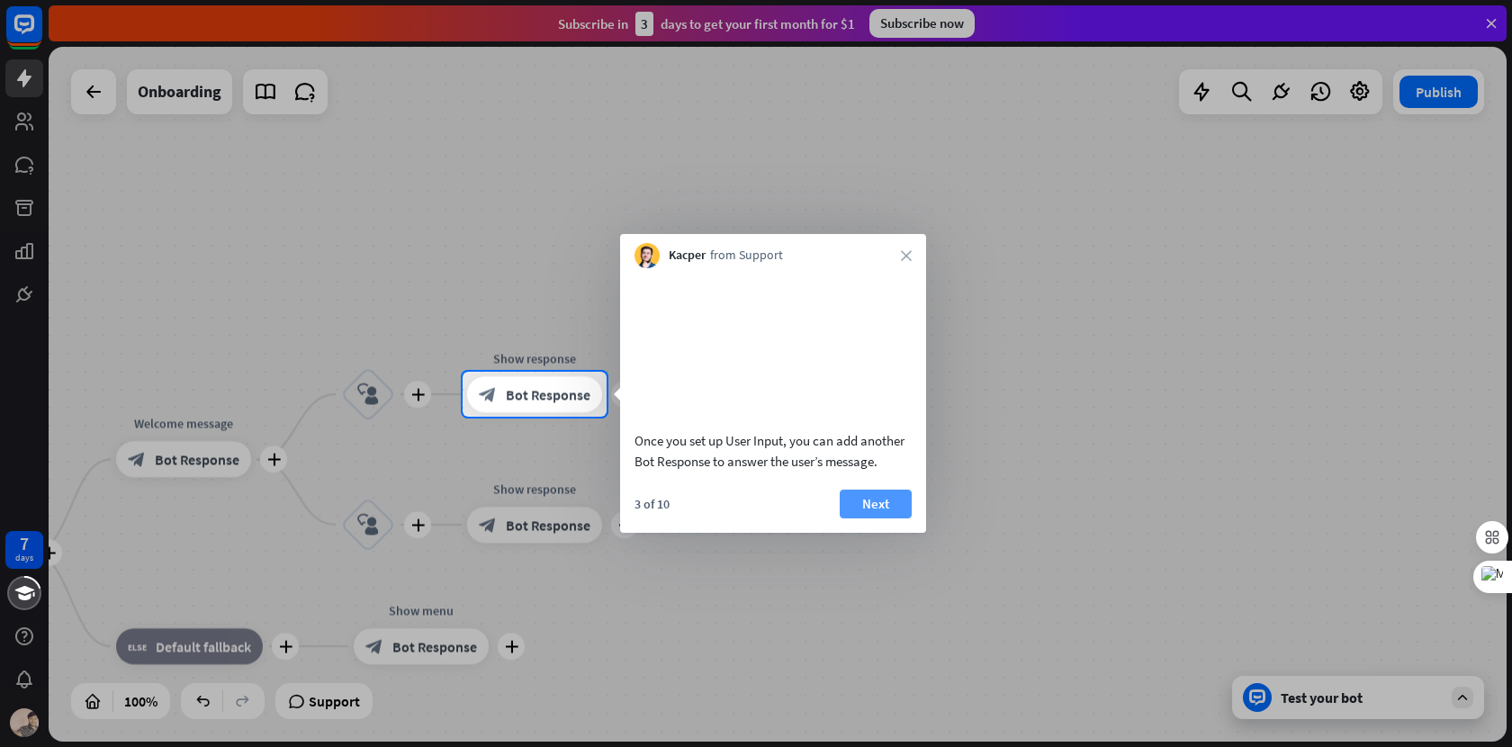
click at [879, 518] on button "Next" at bounding box center [876, 504] width 72 height 29
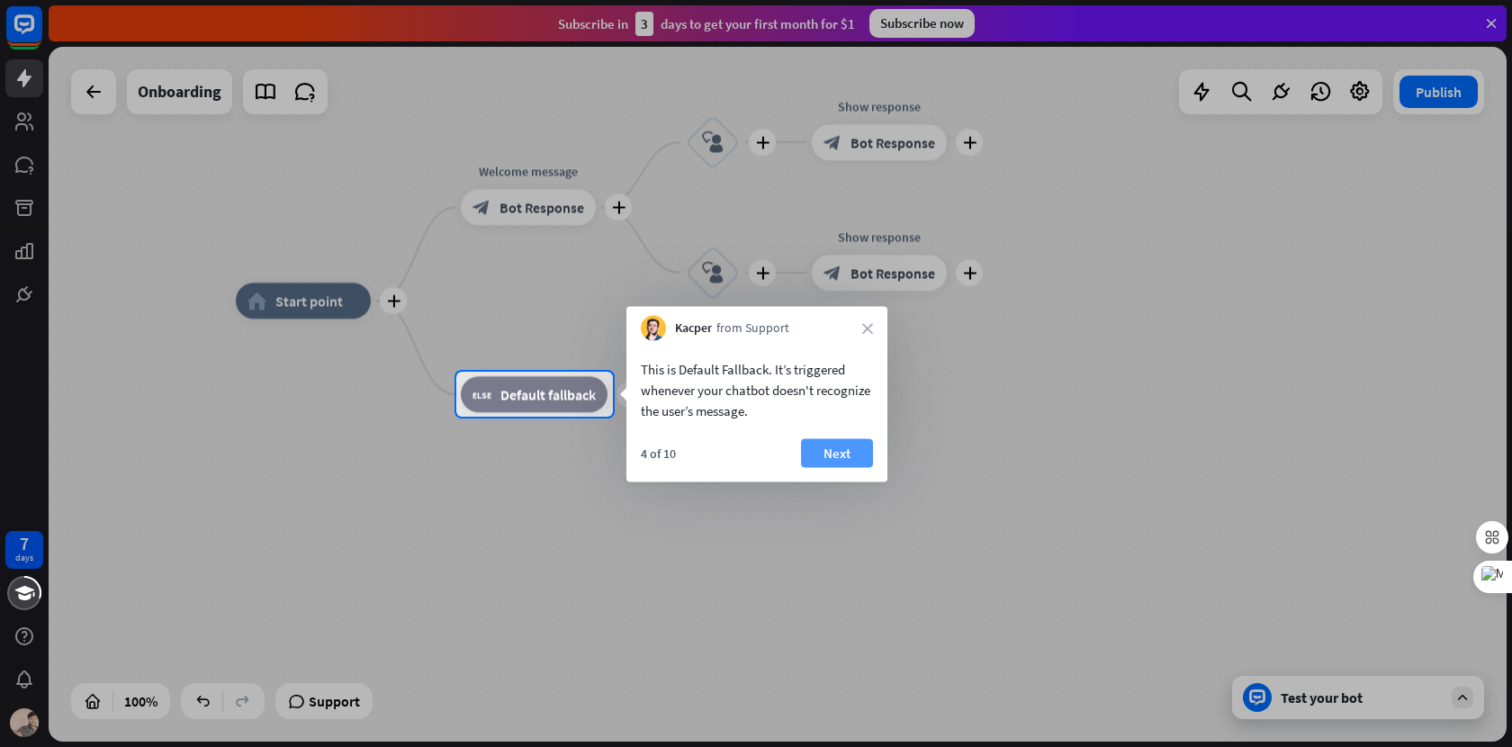
click at [834, 457] on button "Next" at bounding box center [837, 453] width 72 height 29
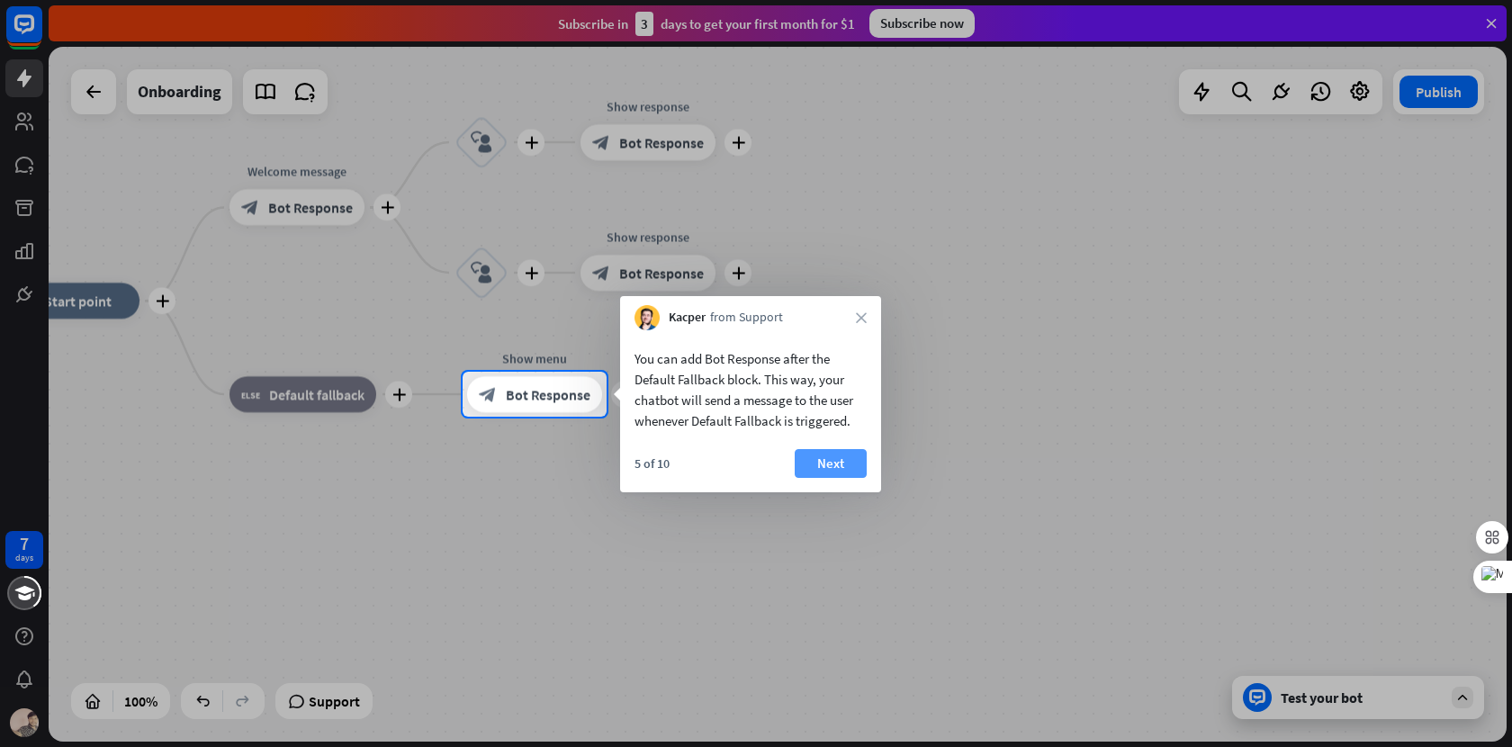
click at [849, 461] on button "Next" at bounding box center [831, 463] width 72 height 29
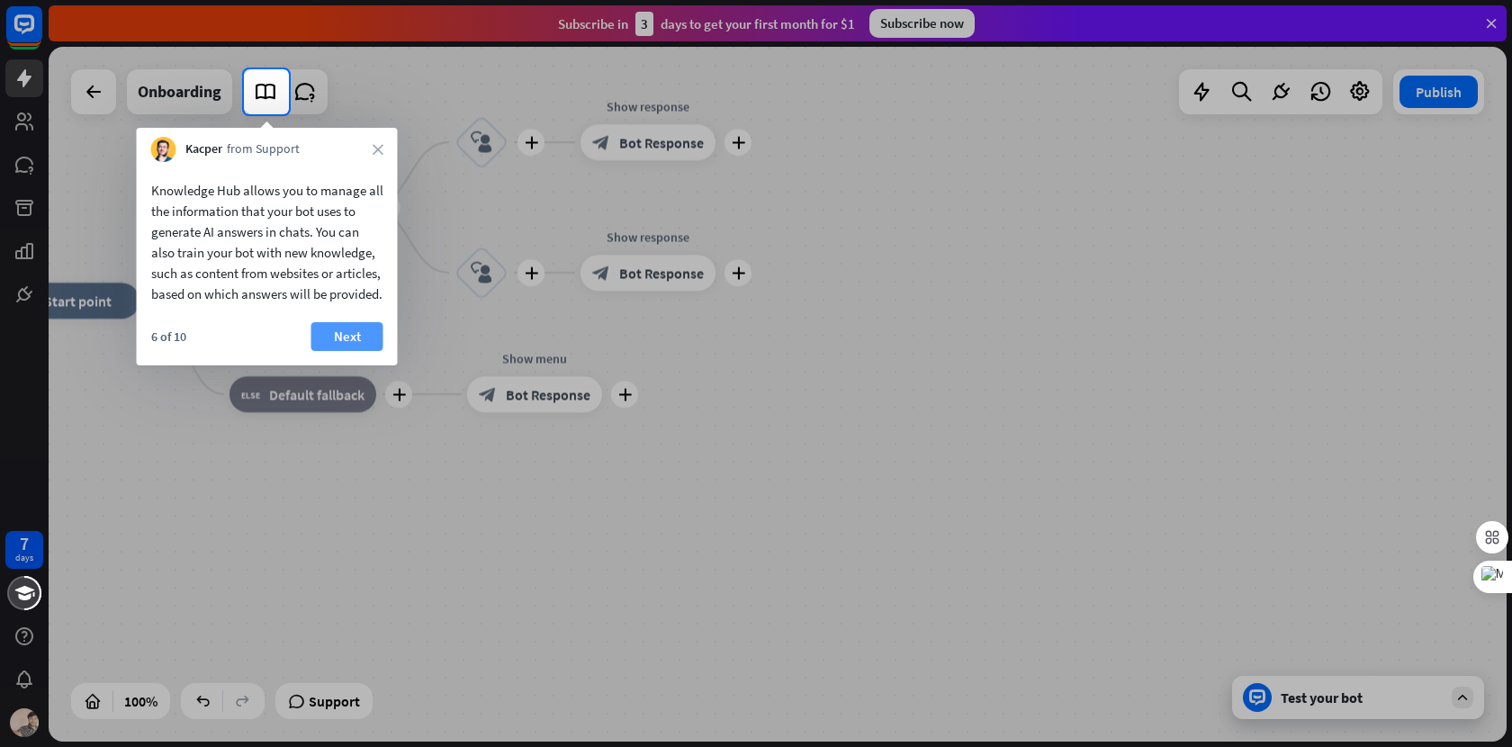
click at [352, 351] on button "Next" at bounding box center [347, 336] width 72 height 29
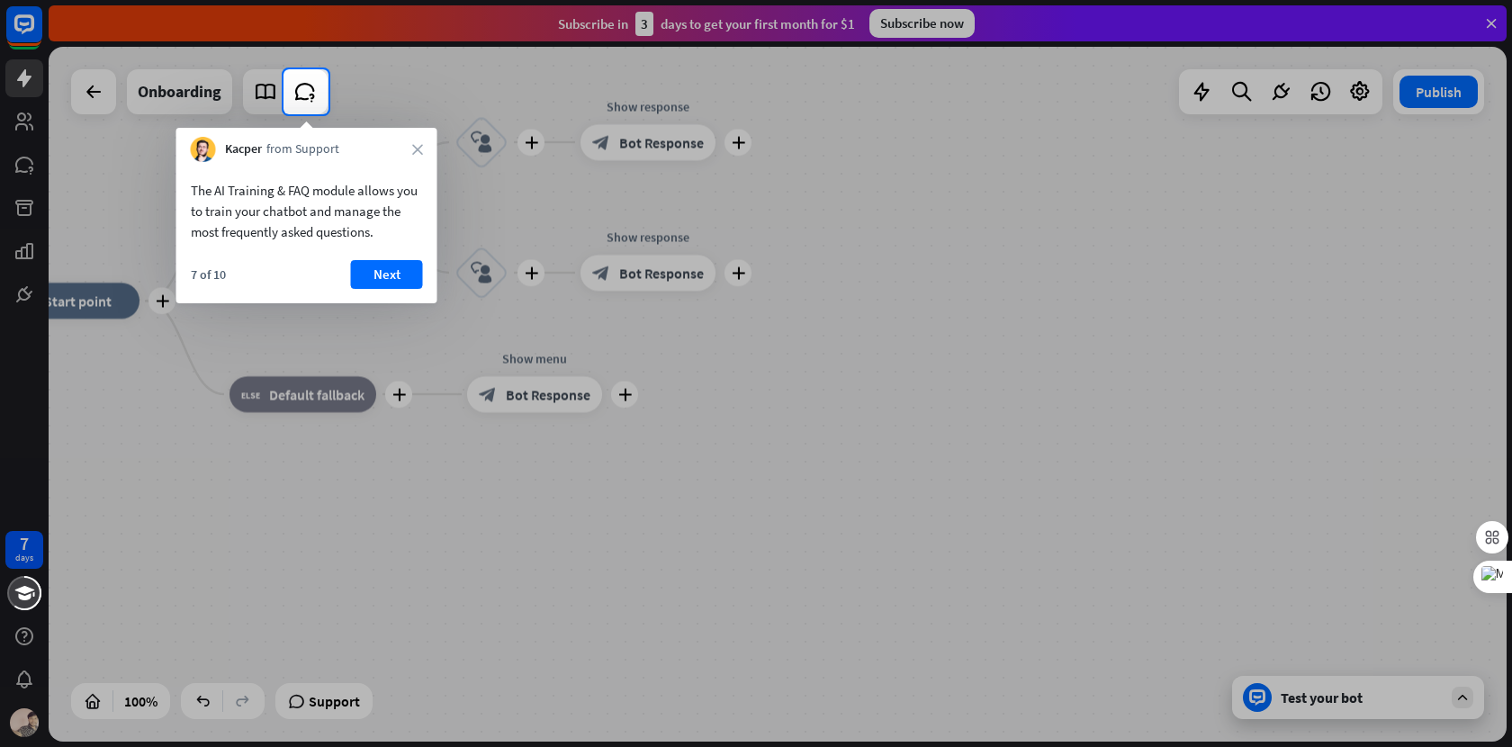
click at [384, 292] on div "7 of 10 Next" at bounding box center [306, 281] width 261 height 43
click at [374, 272] on button "Next" at bounding box center [387, 274] width 72 height 29
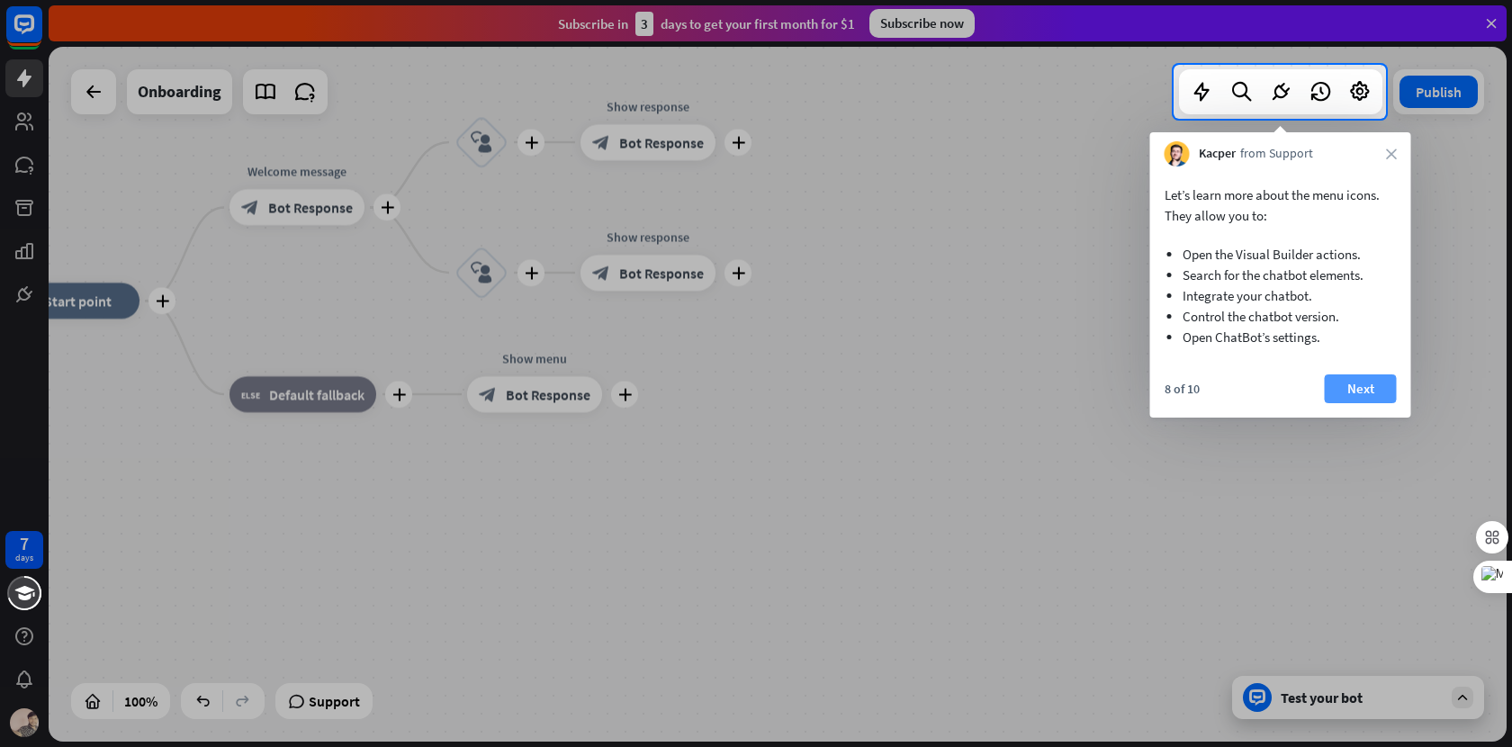
click at [1359, 391] on button "Next" at bounding box center [1361, 388] width 72 height 29
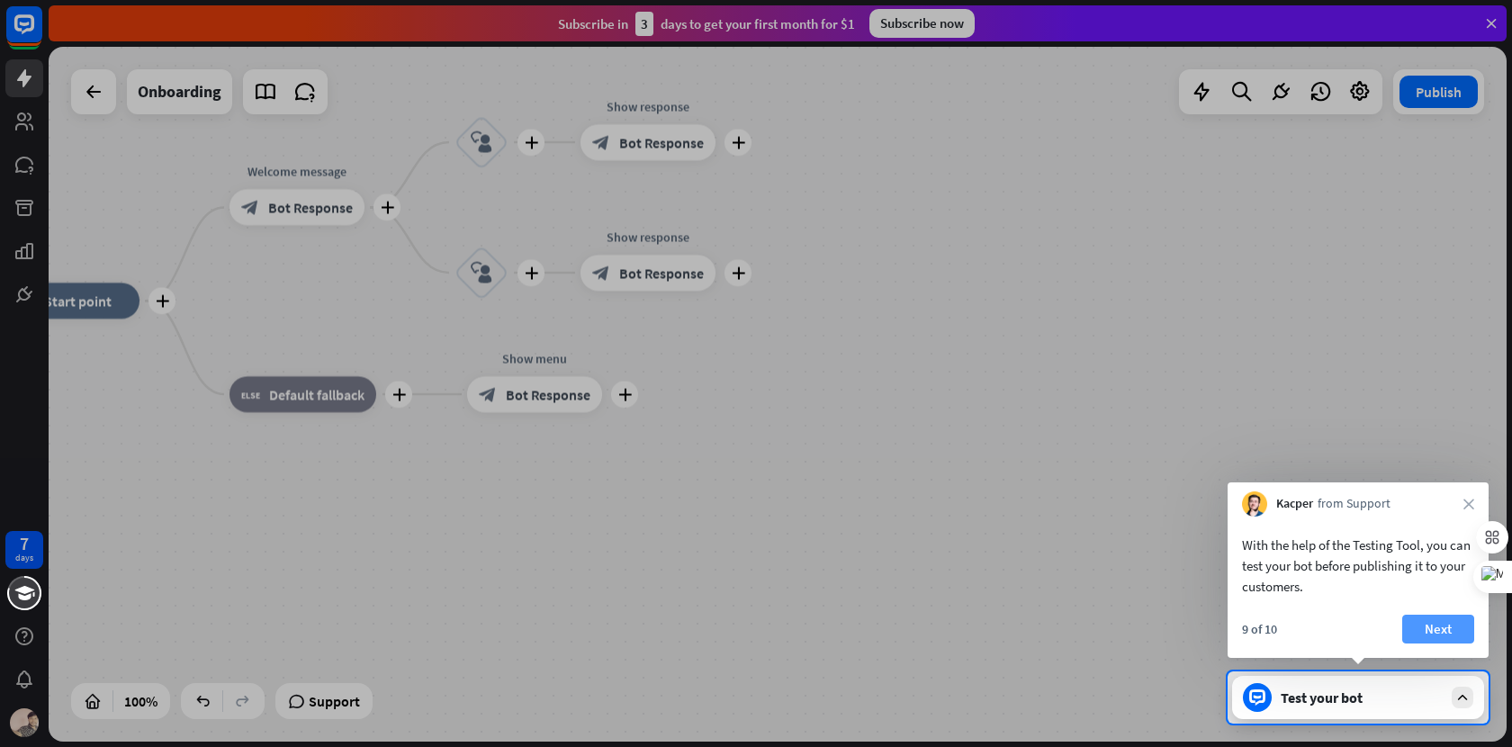
click at [1432, 623] on button "Next" at bounding box center [1438, 629] width 72 height 29
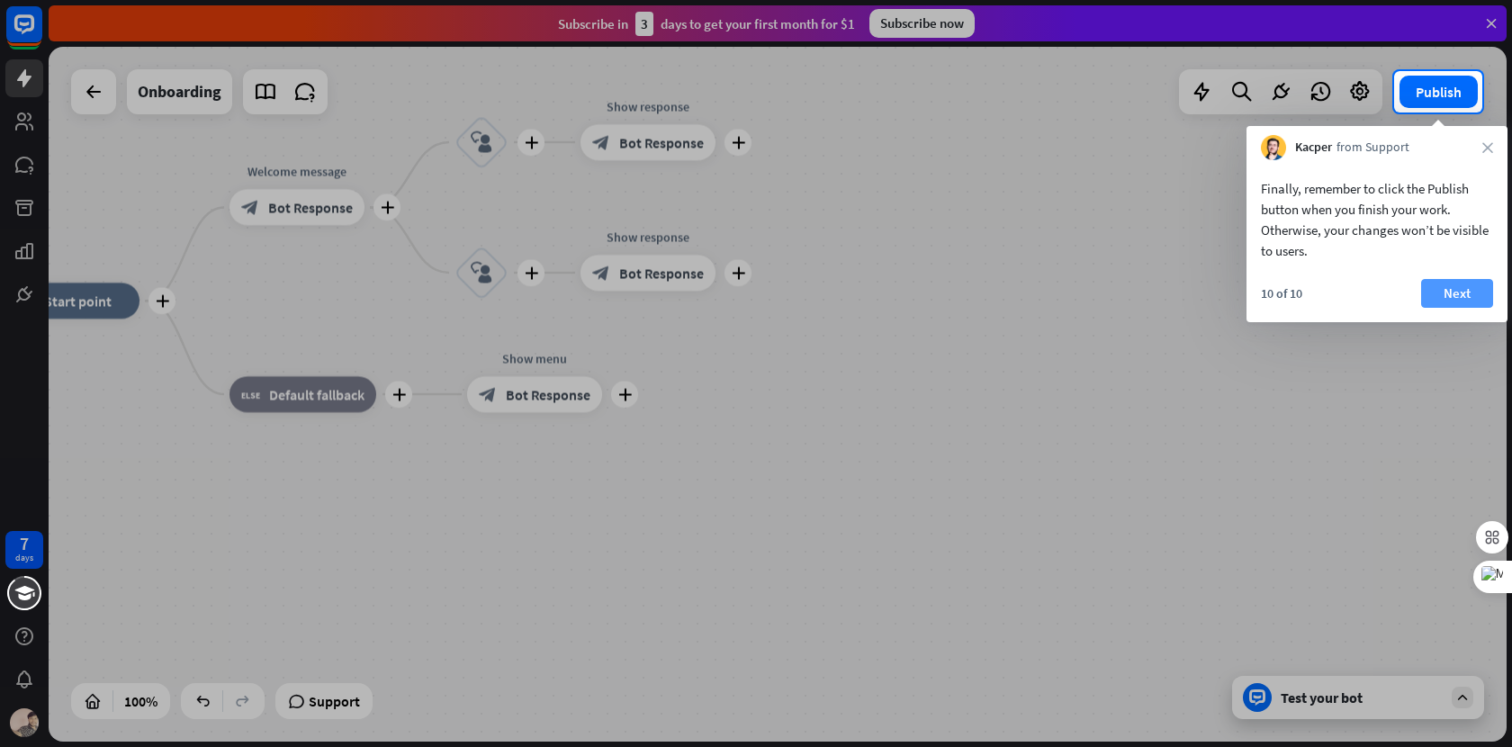
click at [1447, 301] on button "Next" at bounding box center [1457, 293] width 72 height 29
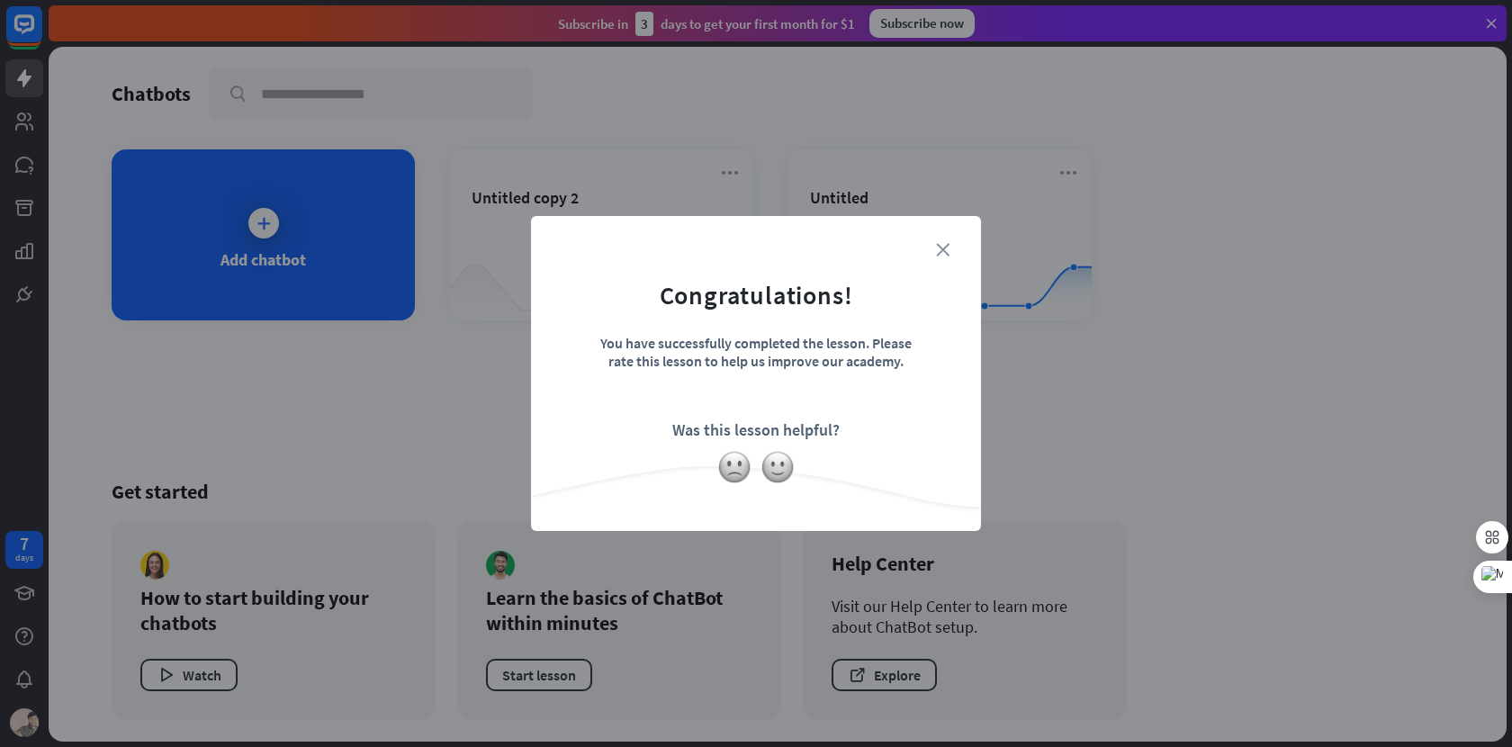
click at [943, 255] on icon "close" at bounding box center [942, 249] width 13 height 13
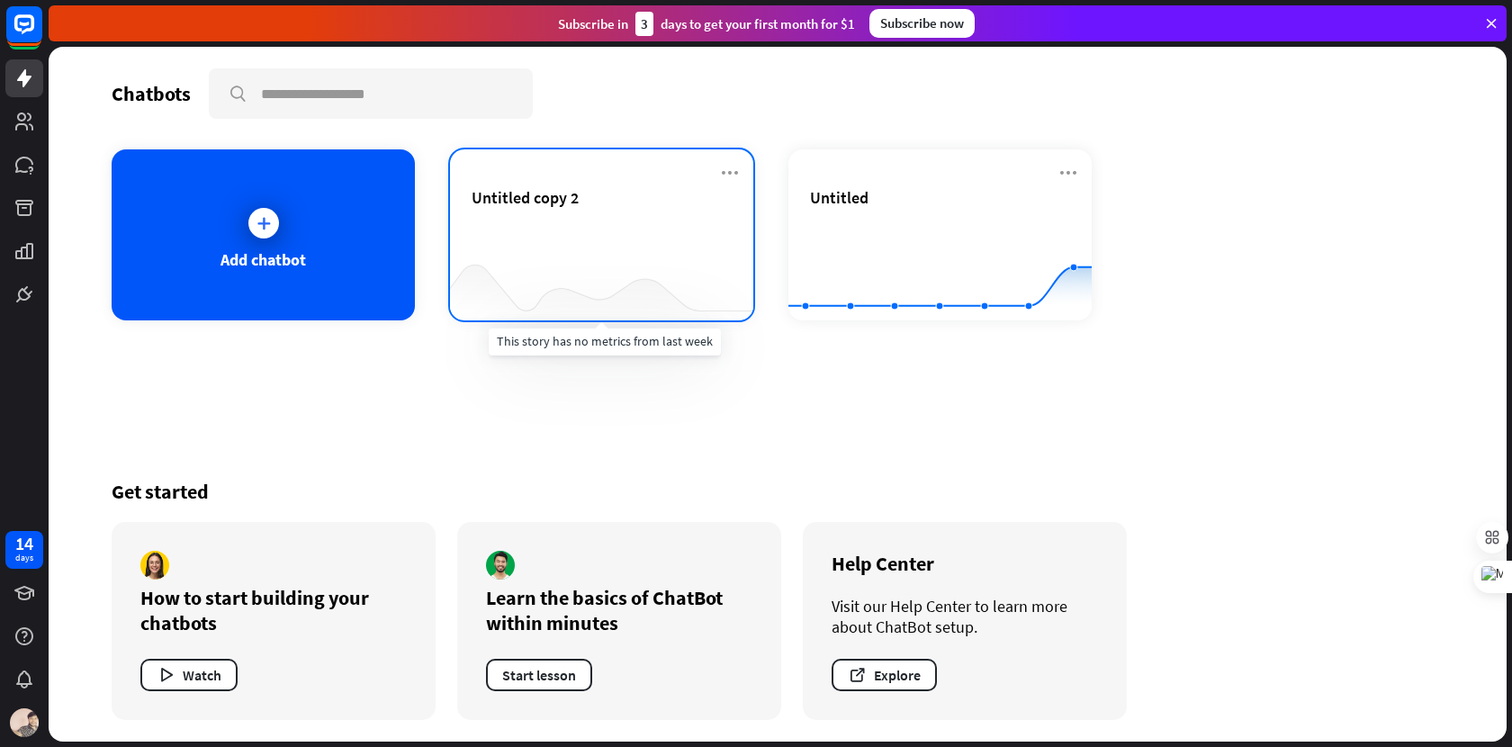
click at [661, 255] on div at bounding box center [601, 284] width 303 height 69
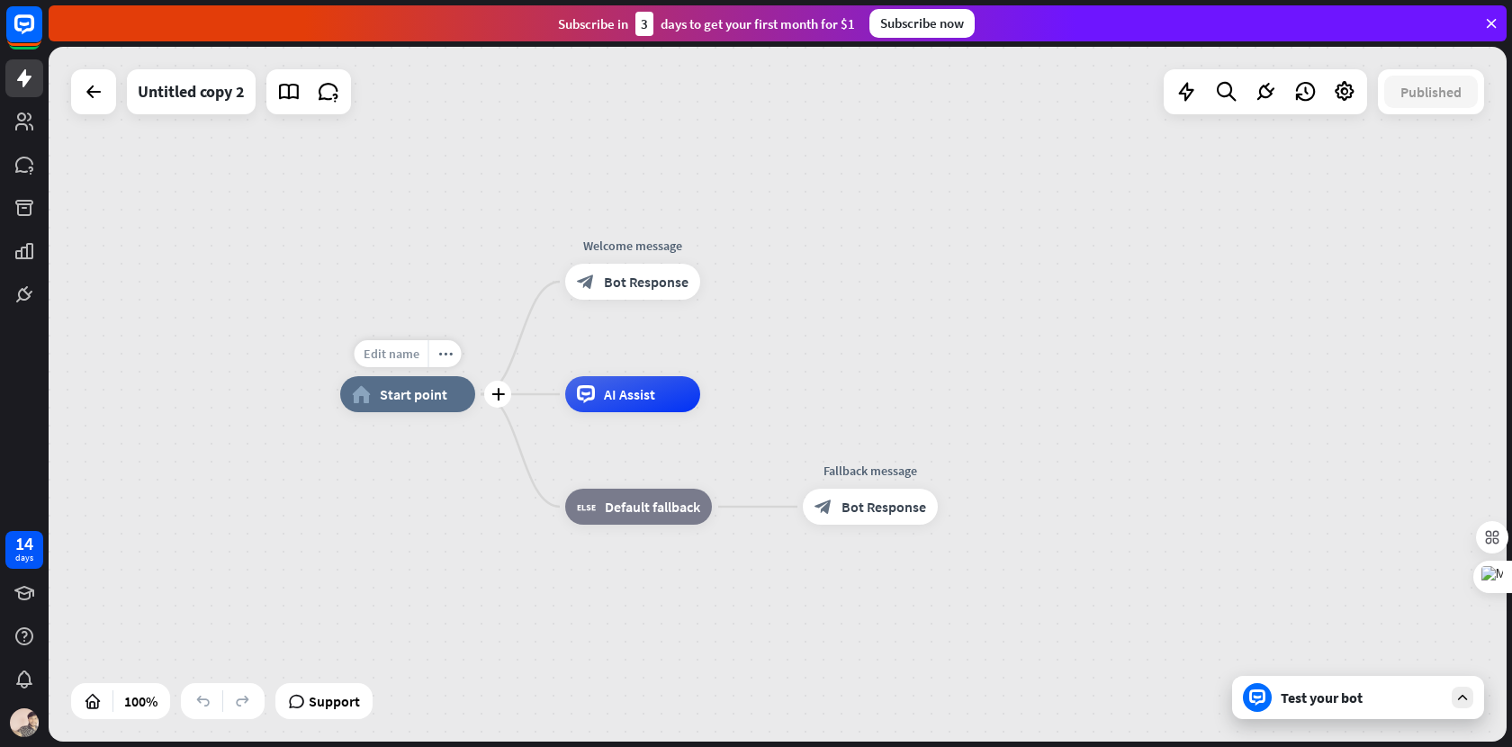
click at [390, 361] on span "Edit name" at bounding box center [392, 354] width 56 height 16
click at [405, 356] on input "text" at bounding box center [408, 354] width 126 height 25
